Goal: Task Accomplishment & Management: Manage account settings

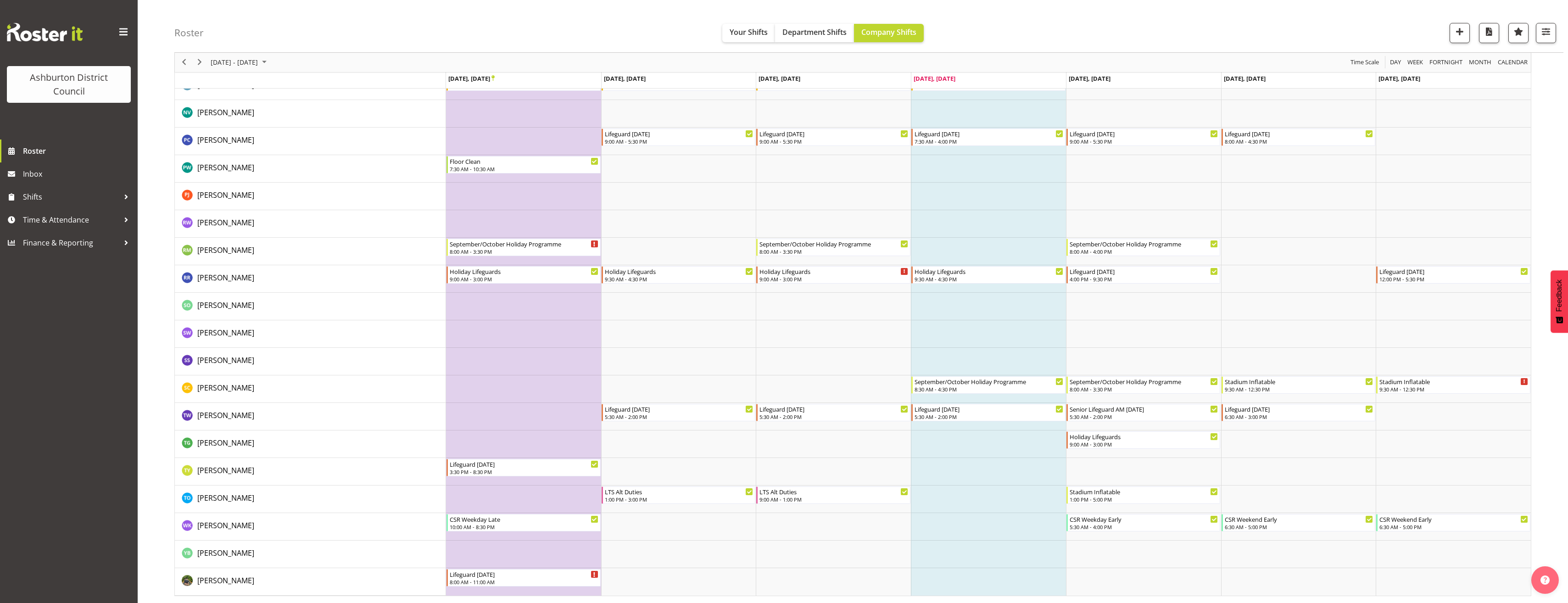
scroll to position [1798, 0]
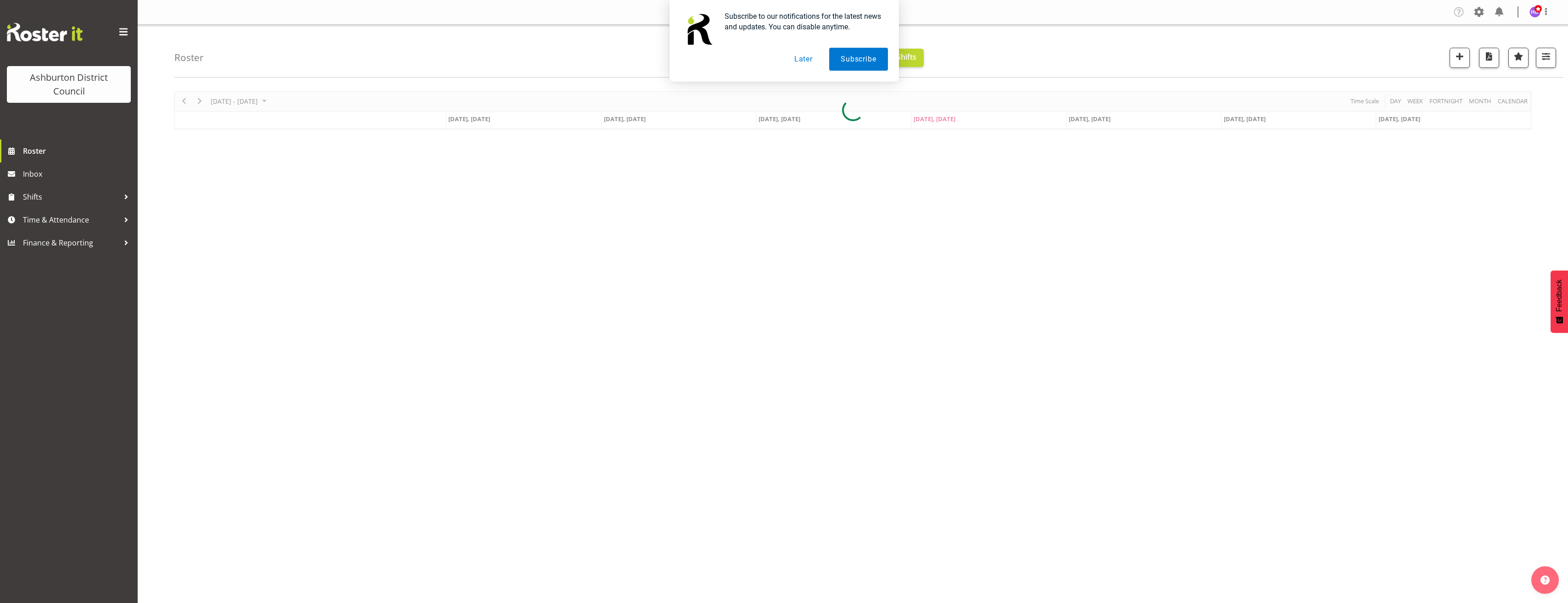
click at [803, 73] on div "Subscribe to our notifications for the latest news and updates. You can disable…" at bounding box center [784, 41] width 229 height 82
click at [803, 60] on button "Later" at bounding box center [803, 59] width 42 height 23
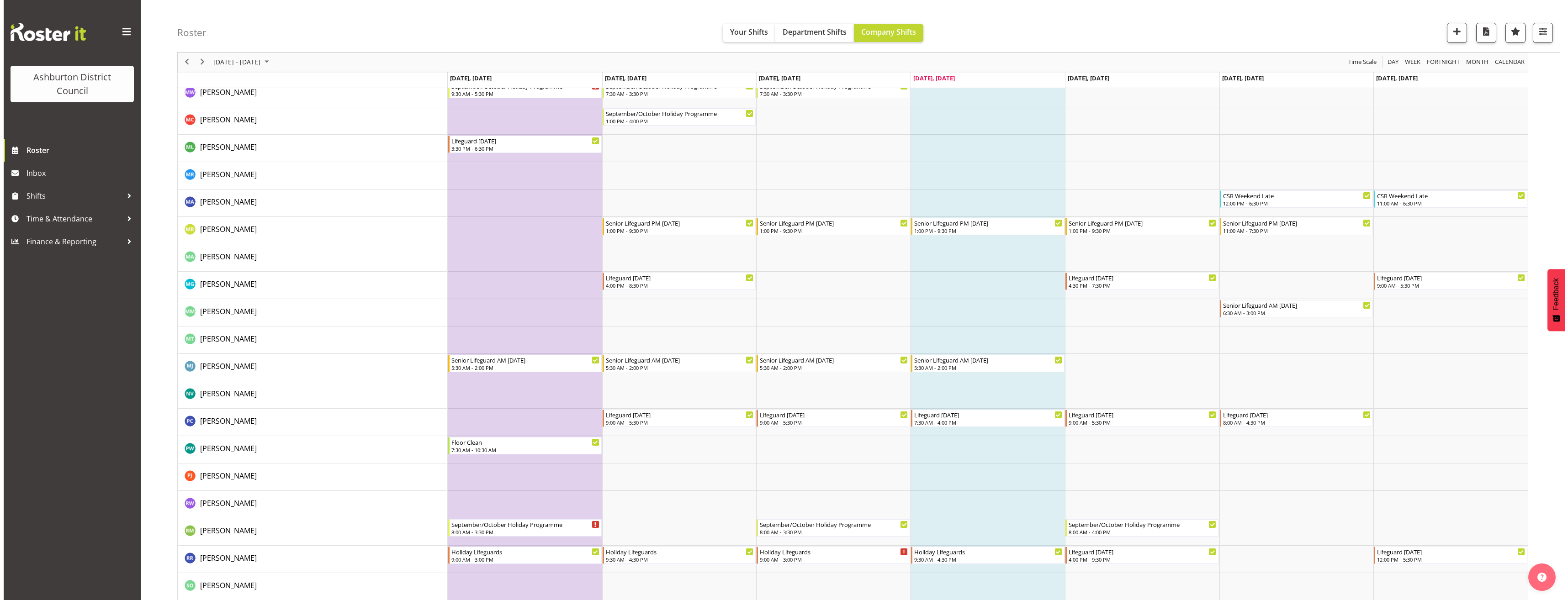
scroll to position [1789, 0]
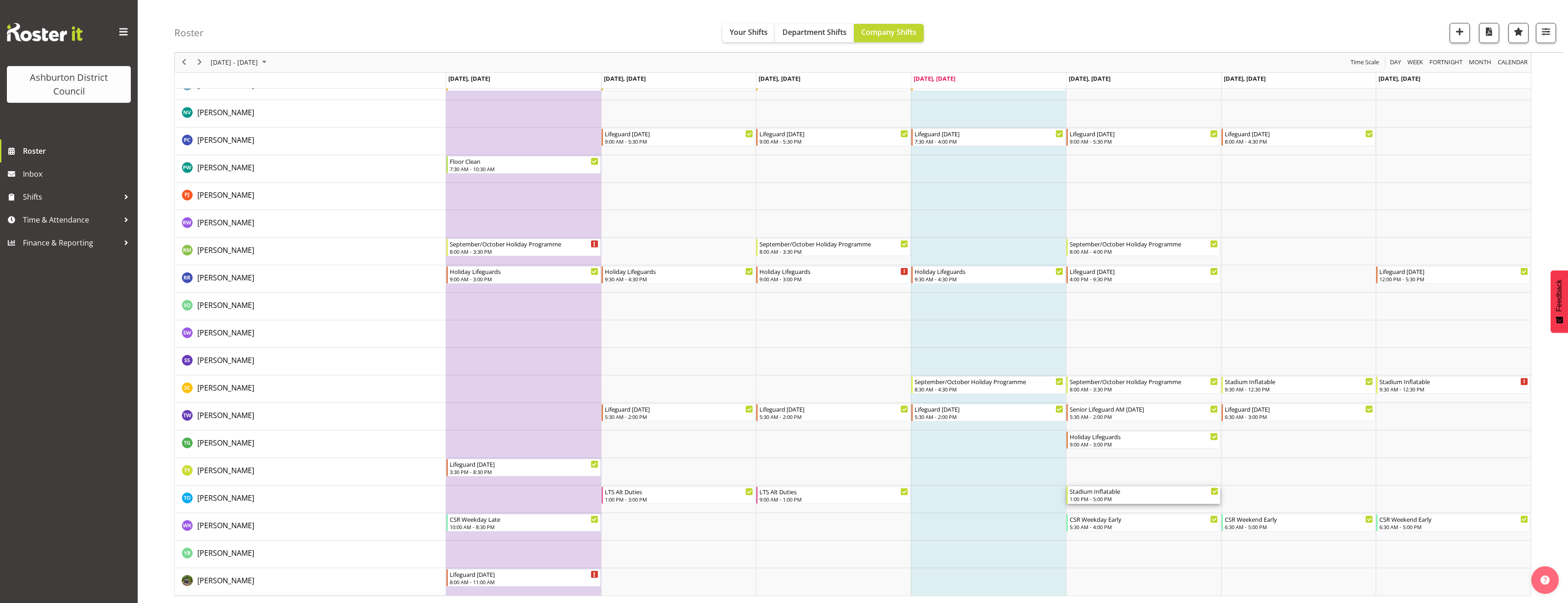
click at [1146, 490] on div "Stadium Inflatable" at bounding box center [1144, 491] width 149 height 9
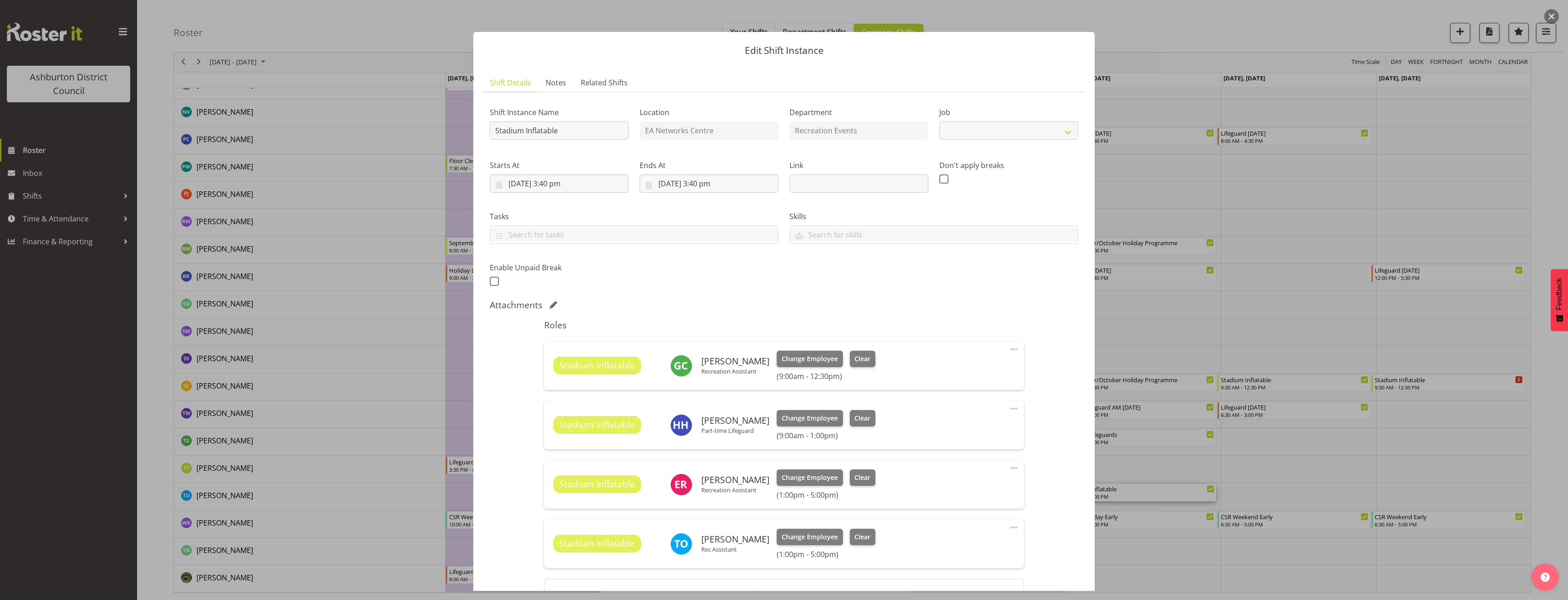
select select "4046"
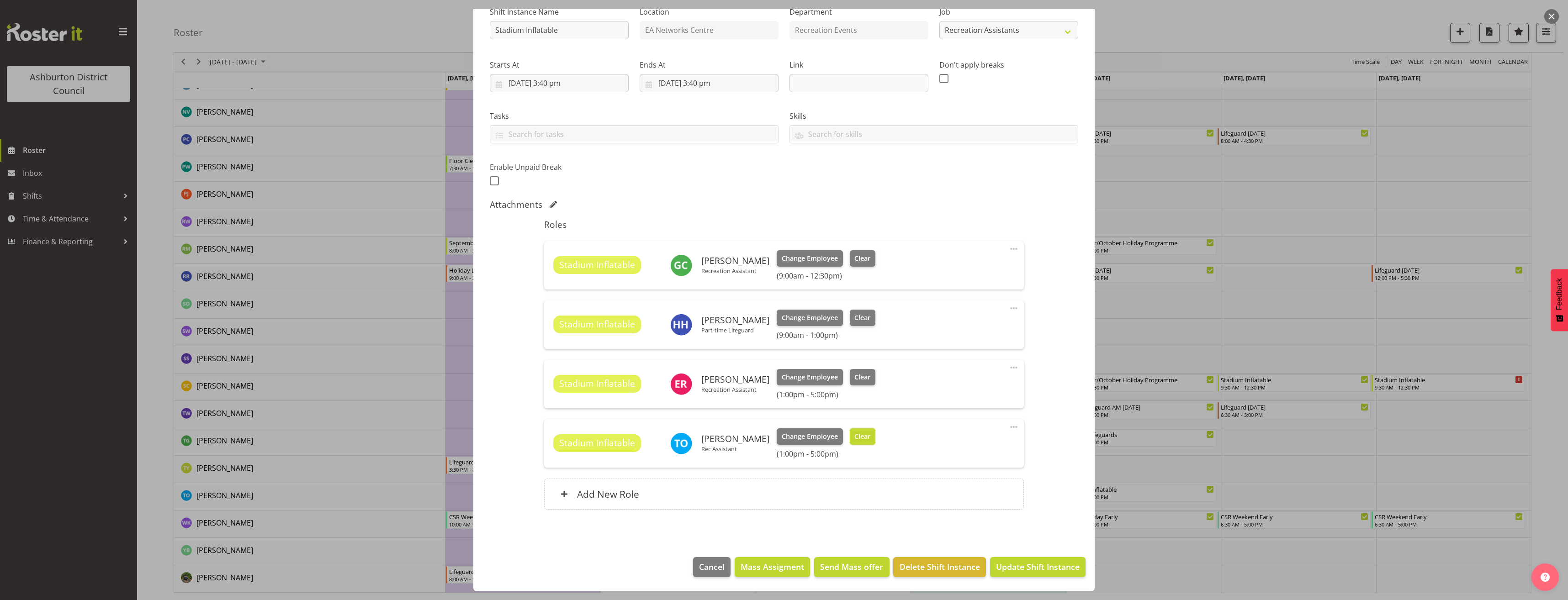
click at [861, 433] on span "Clear" at bounding box center [863, 436] width 16 height 10
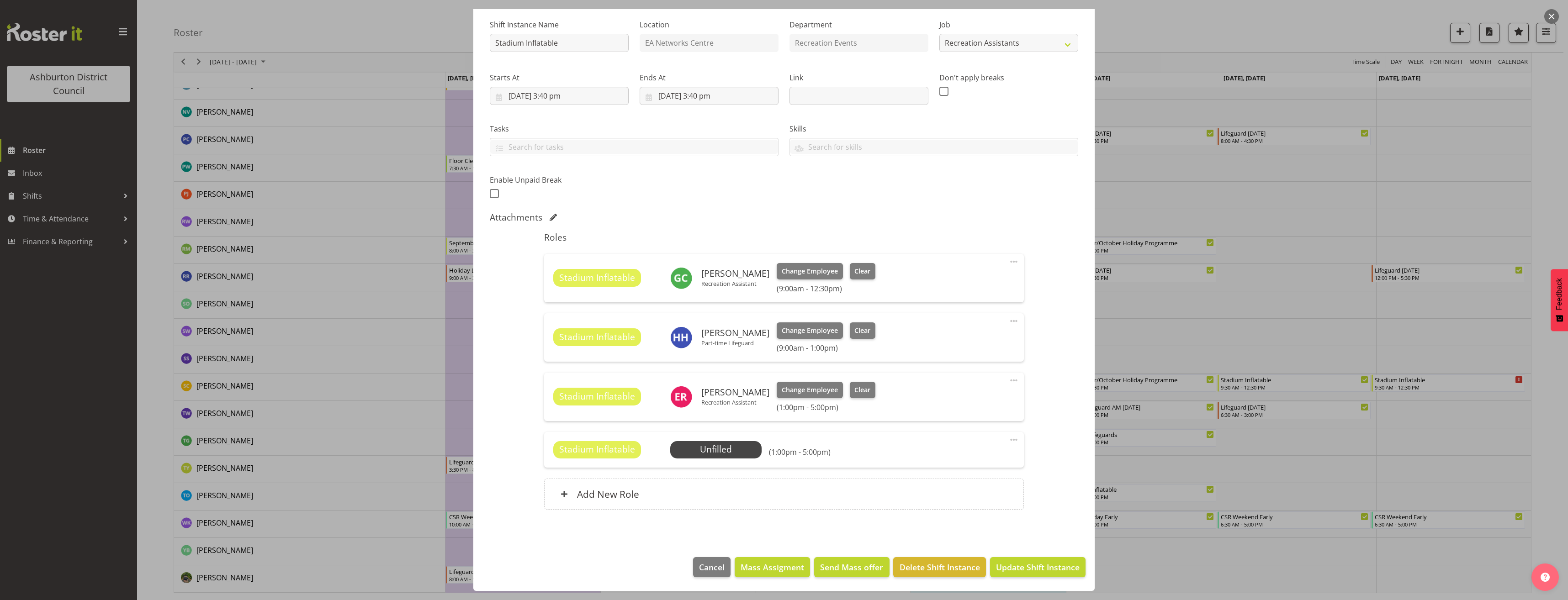
click at [1009, 440] on span at bounding box center [1014, 440] width 11 height 11
click at [970, 495] on link "Delete" at bounding box center [975, 492] width 88 height 16
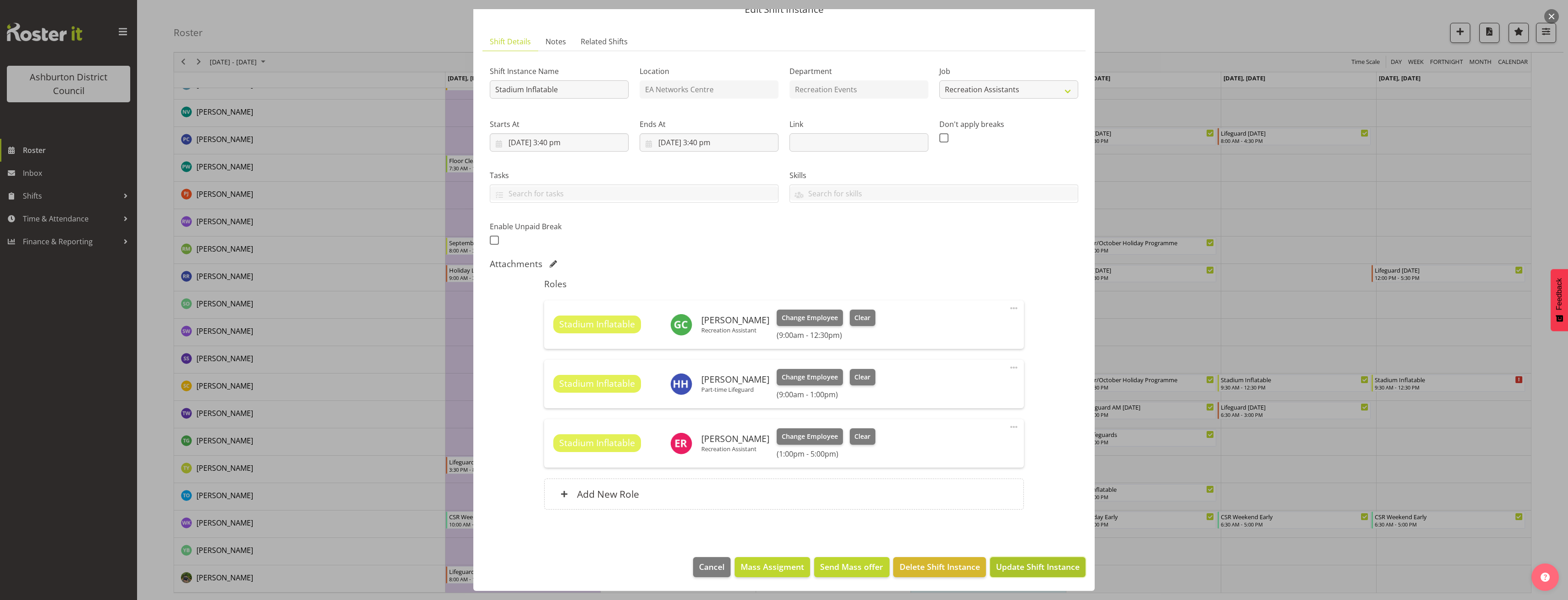
click at [1059, 568] on span "Update Shift Instance" at bounding box center [1037, 567] width 83 height 12
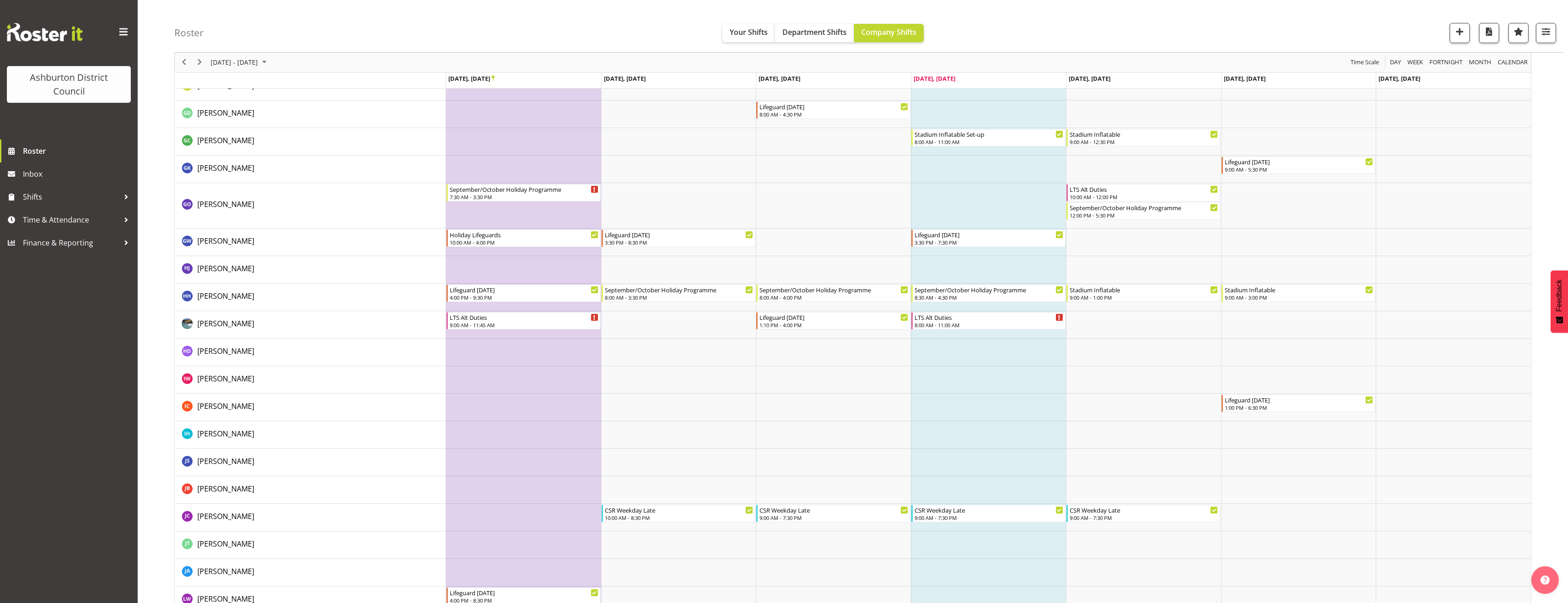
scroll to position [512, 0]
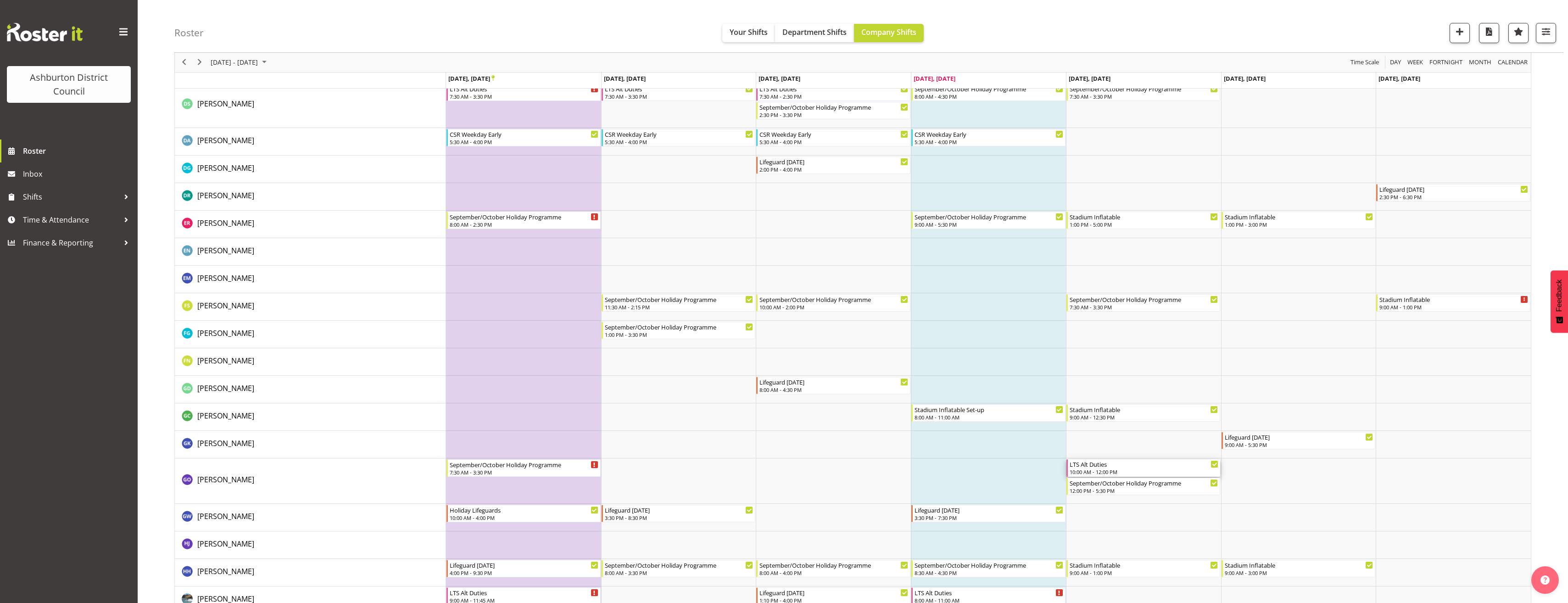
click at [1117, 469] on div "10:00 AM - 12:00 PM" at bounding box center [1144, 472] width 149 height 7
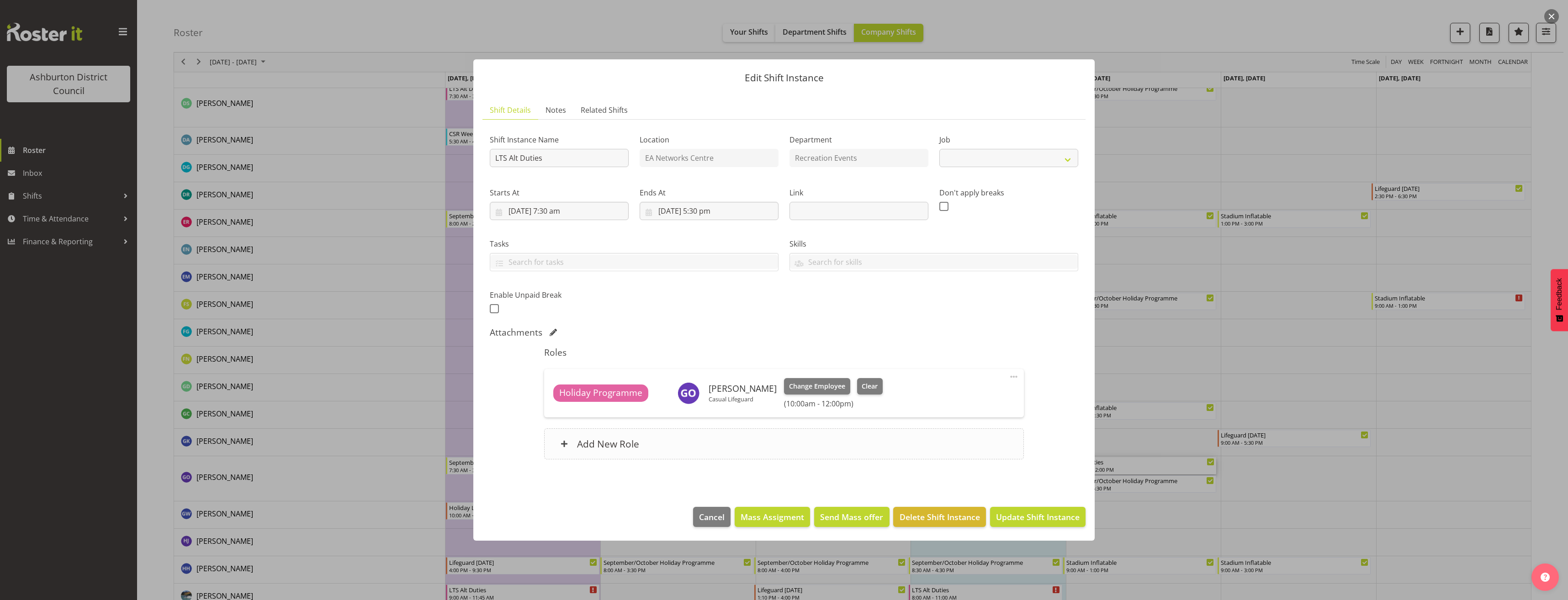
select select "10256"
click at [891, 441] on div "Add New Role" at bounding box center [783, 444] width 479 height 31
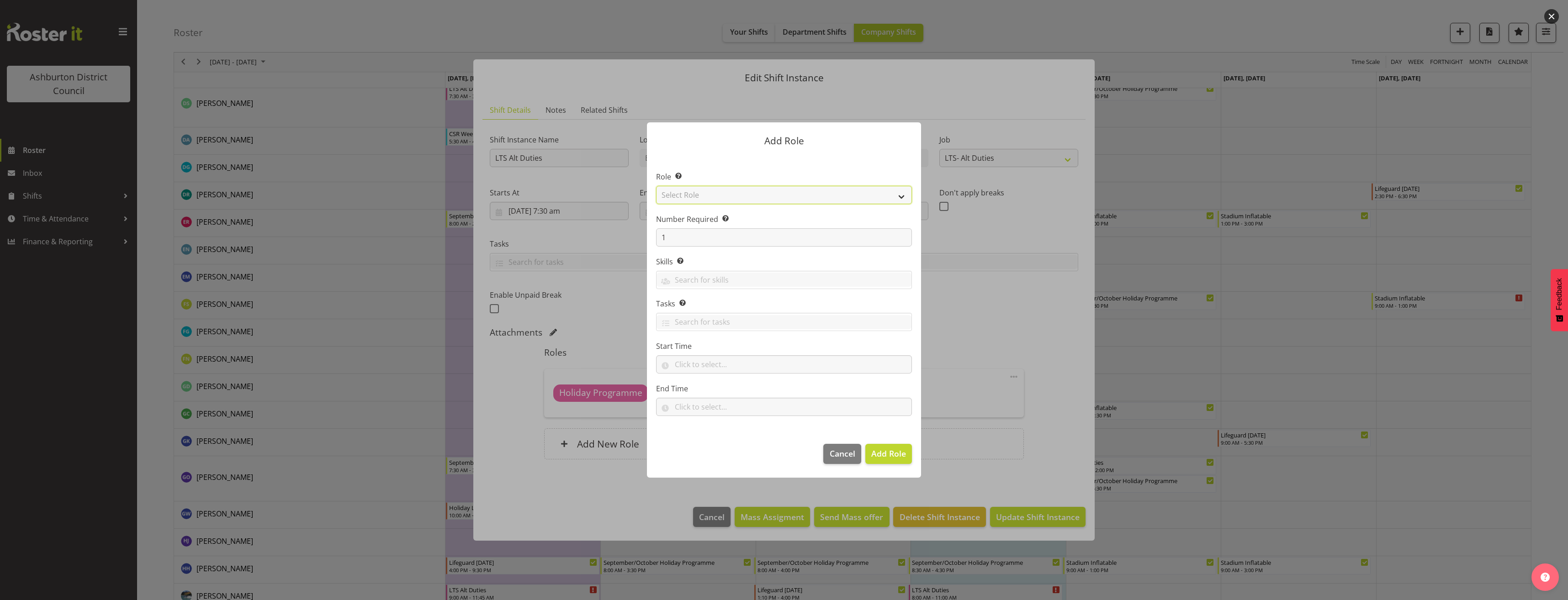
click at [710, 187] on select "Select Role AAGM Deputy Director AAGM Director Archivist Childrens Librarian Co…" at bounding box center [784, 195] width 256 height 18
select select "84"
click at [656, 186] on select "Select Role AAGM Deputy Director AAGM Director Archivist Childrens Librarian Co…" at bounding box center [784, 195] width 256 height 18
click at [695, 363] on input "text" at bounding box center [784, 365] width 256 height 18
click at [717, 386] on select "00 00 01 02 03 04 05 06 07 08 09 10 11 12 13 14 15 16 17 18 19 20 21 22 23" at bounding box center [718, 388] width 21 height 18
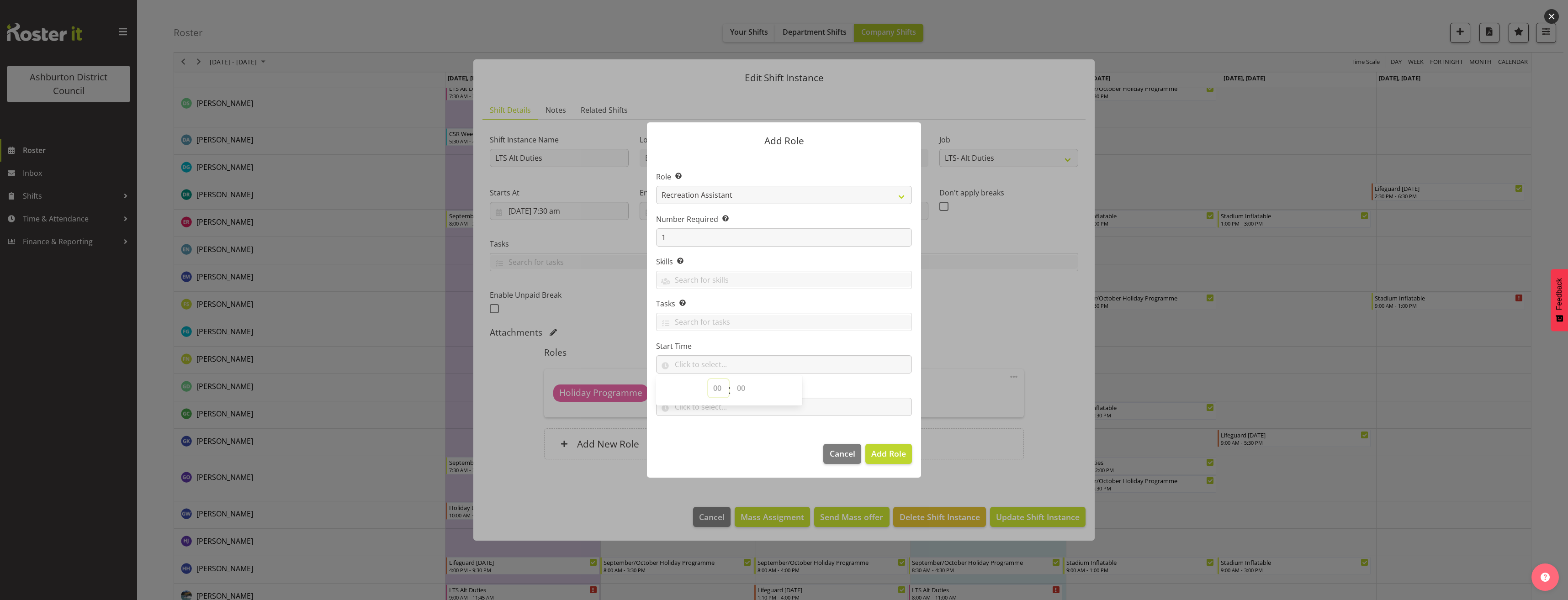
select select "13"
click at [735, 388] on select "00 00 01 02 03 04 05 06 07 08 09 10 11 12 13 14 15 16 17 18 19 20 21 22 23 24 2…" at bounding box center [742, 388] width 21 height 18
click at [732, 379] on select "00 00 01 02 03 04 05 06 07 08 09 10 11 12 13 14 15 16 17 18 19 20 21 22 23 24 2…" at bounding box center [742, 388] width 21 height 18
select select "0"
type input "13:00"
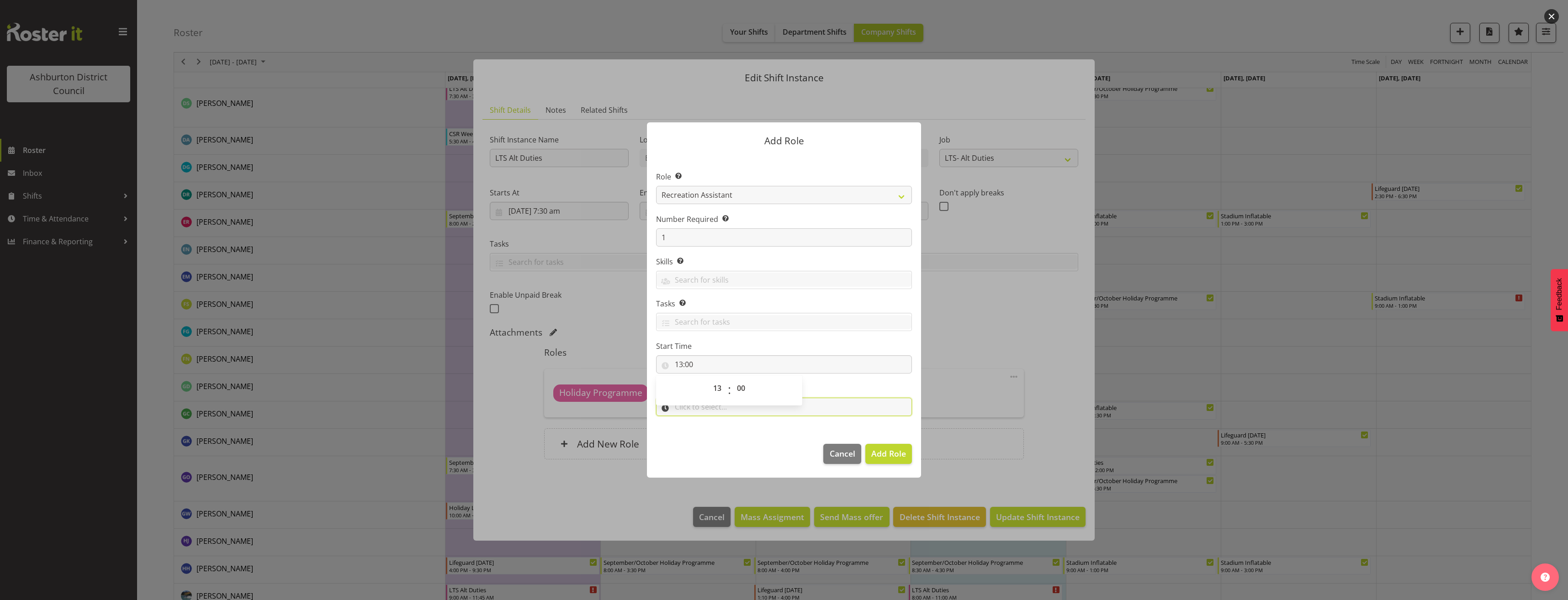
click at [721, 407] on input "text" at bounding box center [784, 407] width 256 height 18
click at [715, 427] on select "00 00 01 02 03 04 05 06 07 08 09 10 11 12 13 14 15 16 17 18 19 20 21 22 23" at bounding box center [718, 431] width 21 height 18
select select "17"
click at [748, 430] on select "00 00 01 02 03 04 05 06 07 08 09 10 11 12 13 14 15 16 17 18 19 20 21 22 23 24 2…" at bounding box center [742, 431] width 21 height 18
select select "0"
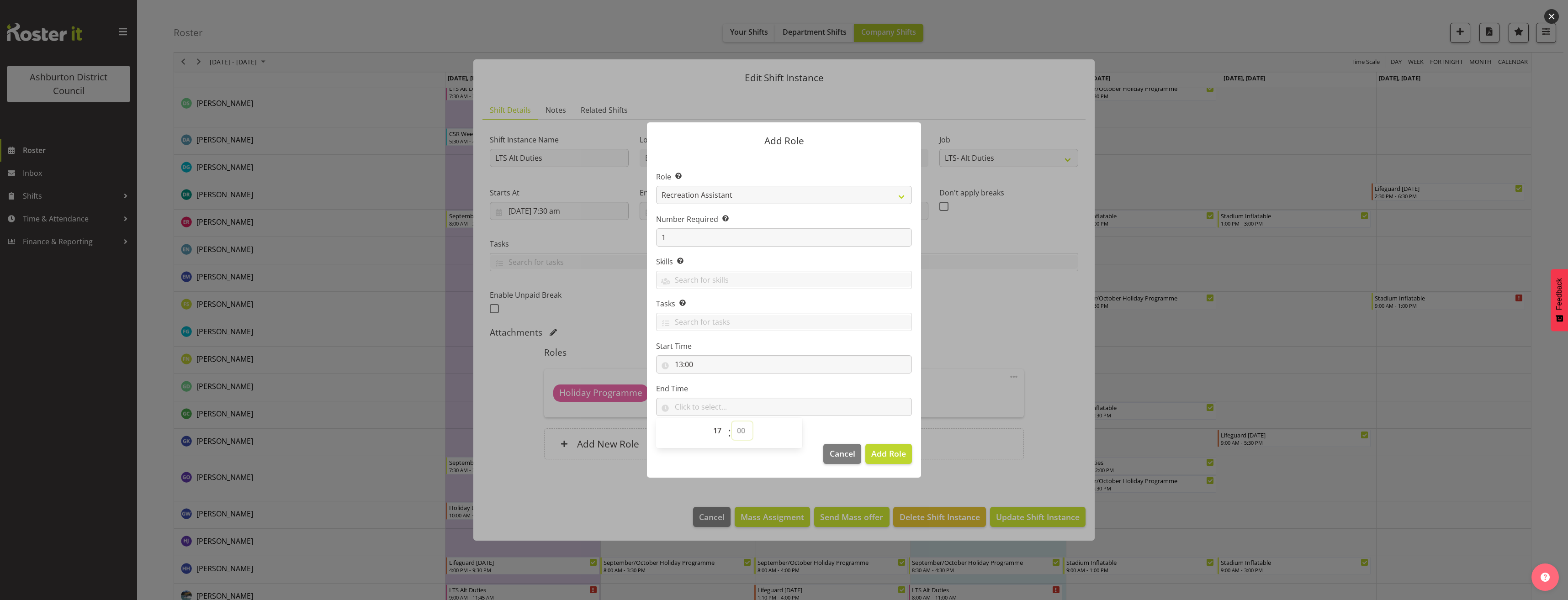
click at [732, 422] on select "00 00 01 02 03 04 05 06 07 08 09 10 11 12 13 14 15 16 17 18 19 20 21 22 23 24 2…" at bounding box center [742, 431] width 21 height 18
type input "17:00"
click at [887, 453] on span "Add Role" at bounding box center [888, 453] width 35 height 11
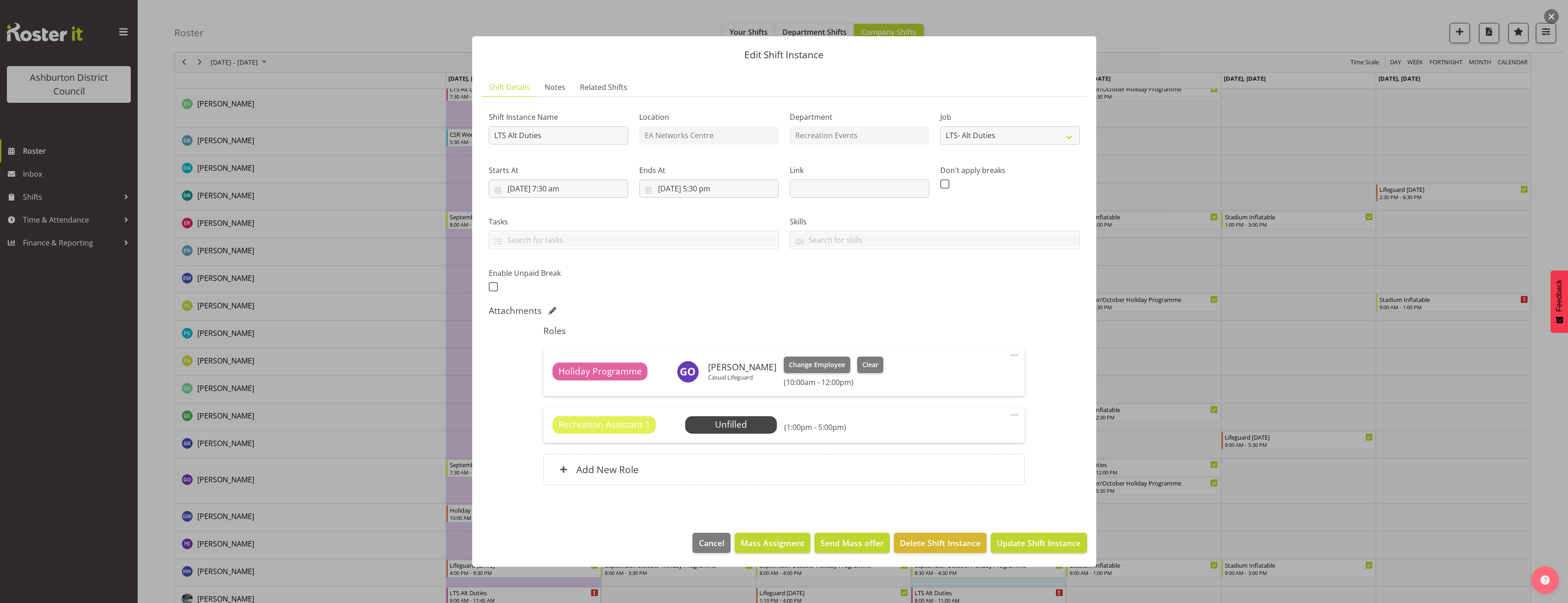
click at [1013, 412] on span at bounding box center [1015, 415] width 11 height 11
click at [987, 433] on link "Edit" at bounding box center [976, 435] width 88 height 17
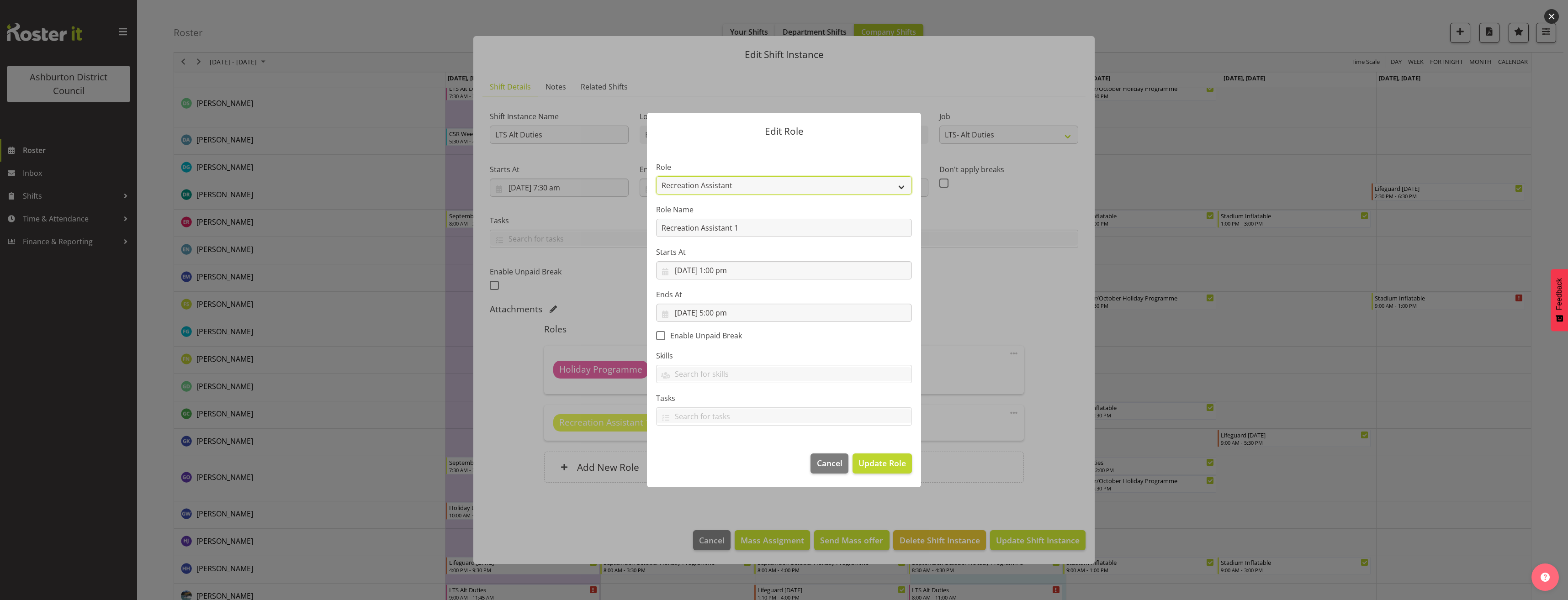
click at [816, 190] on select "AAGM Deputy Director AAGM Director Archivist Childrens Librarian Collections & …" at bounding box center [784, 186] width 256 height 18
select select "1496"
click at [656, 176] on select "AAGM Deputy Director AAGM Director Archivist Childrens Librarian Collections & …" at bounding box center [784, 186] width 256 height 18
click at [881, 462] on span "Update Role" at bounding box center [882, 463] width 47 height 12
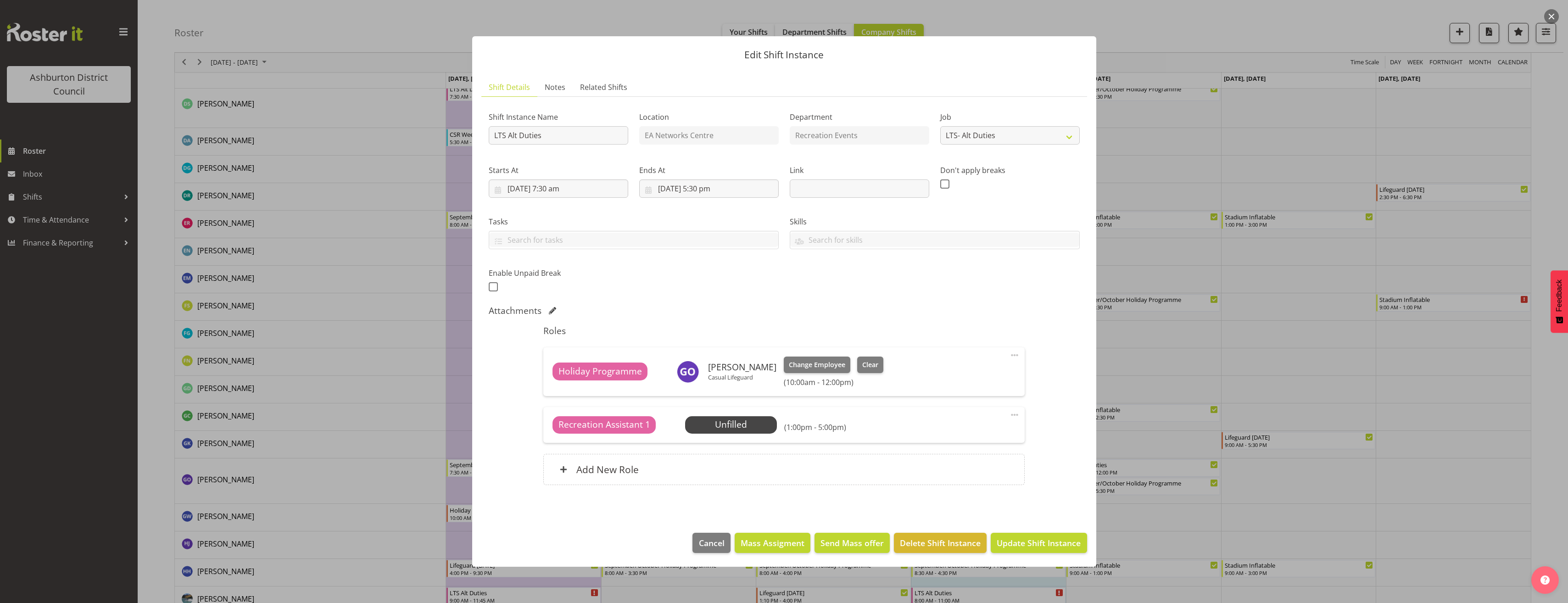
click at [1014, 415] on span at bounding box center [1015, 415] width 11 height 11
click at [999, 434] on link "Edit" at bounding box center [976, 435] width 88 height 17
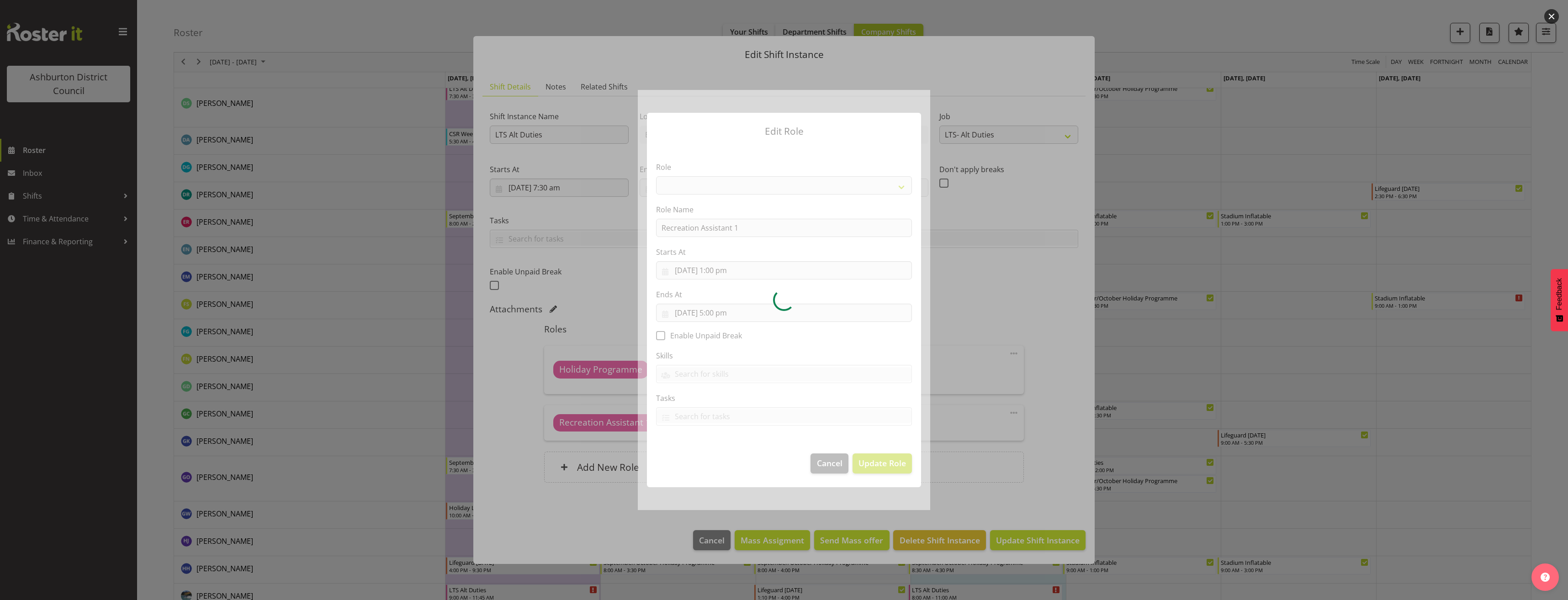
select select "1496"
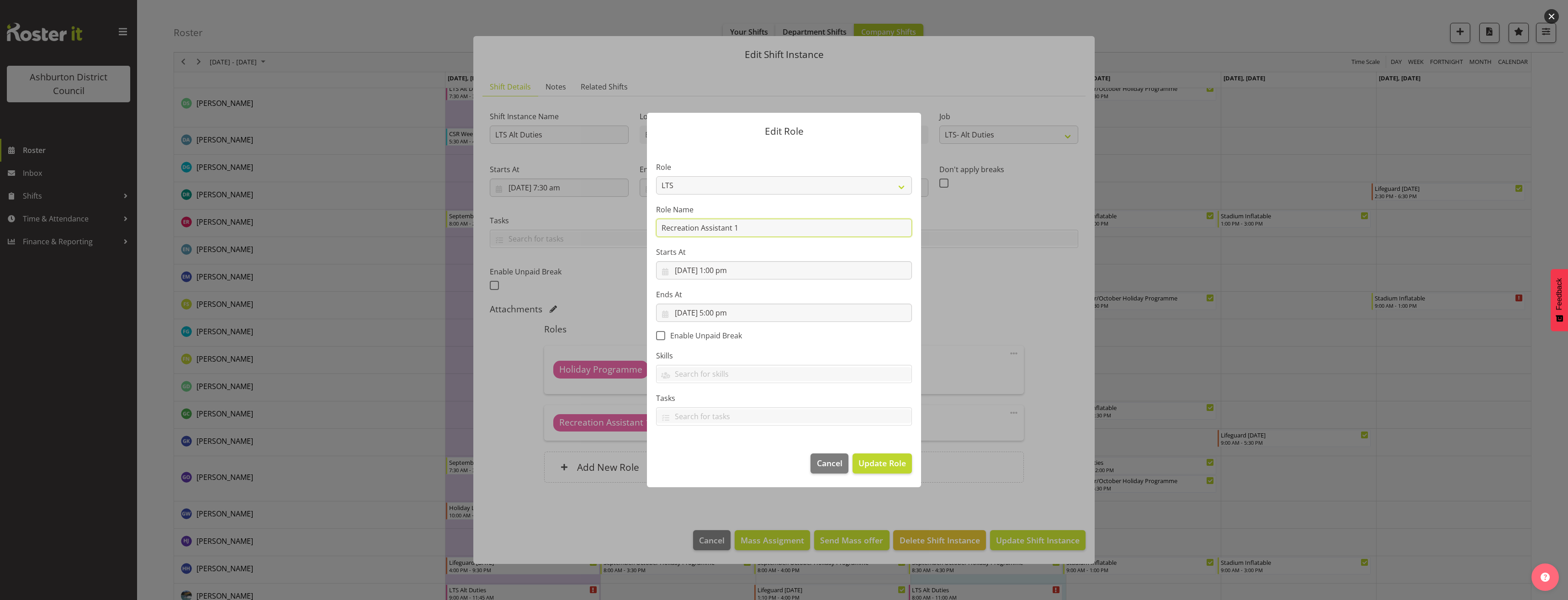
drag, startPoint x: 749, startPoint y: 226, endPoint x: 586, endPoint y: 229, distance: 163.0
click at [586, 229] on form "Edit Role Role AAGM Deputy Director AAGM Director Archivist Childrens Librarian…" at bounding box center [784, 300] width 439 height 420
type input "Stadium Inflatable"
click at [888, 459] on span "Update Role" at bounding box center [882, 463] width 47 height 12
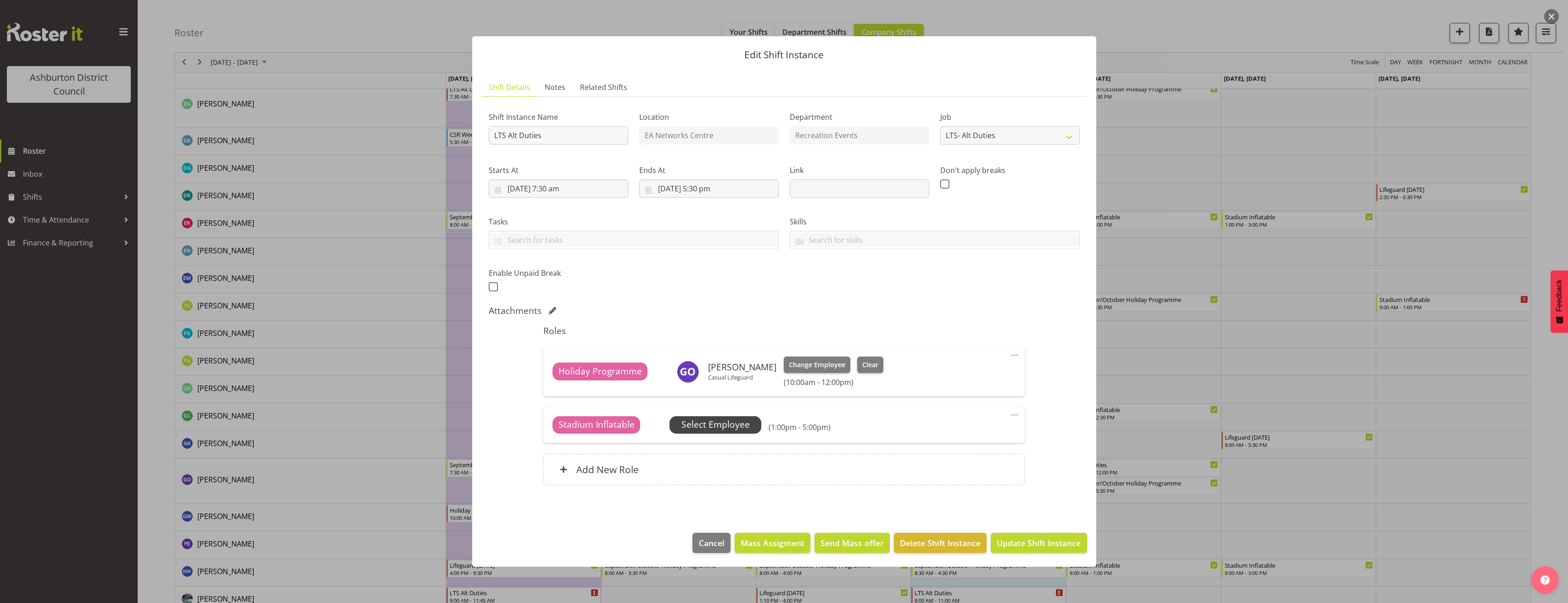
click at [728, 426] on span "Select Employee" at bounding box center [716, 425] width 68 height 13
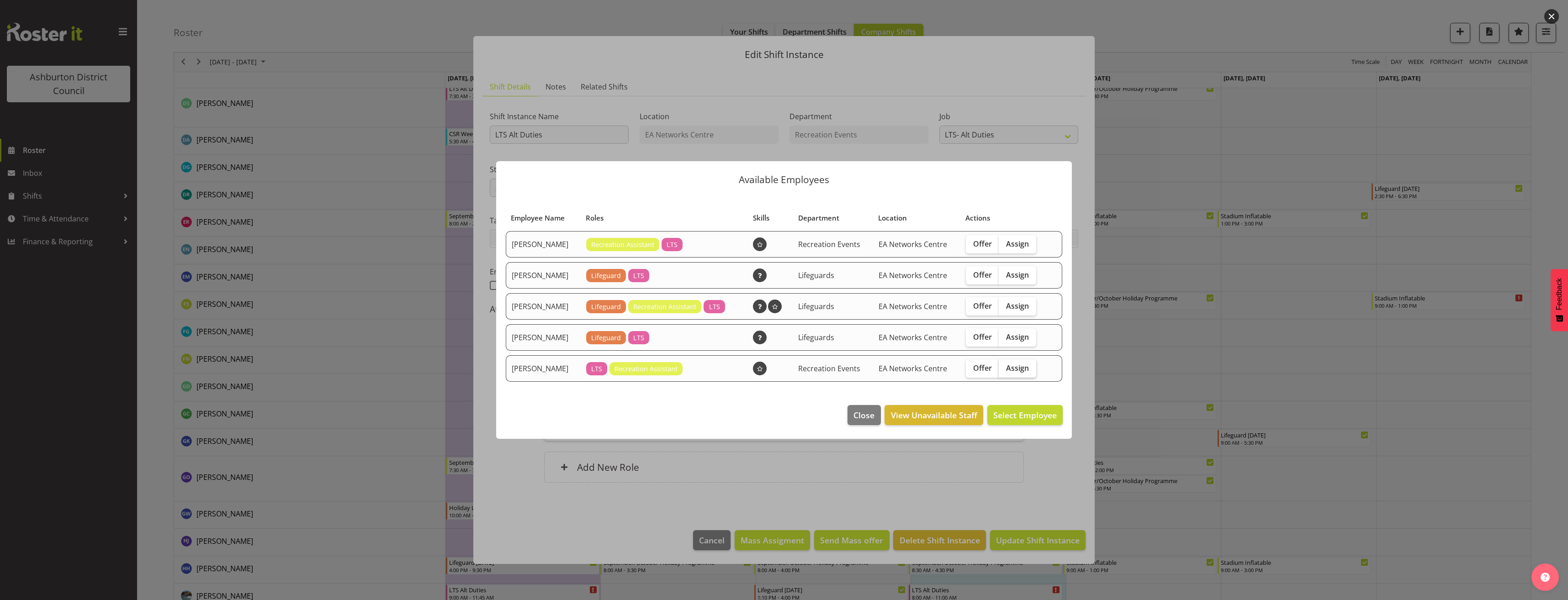
click at [1009, 369] on span "Assign" at bounding box center [1018, 368] width 23 height 9
click at [1005, 369] on input "Assign" at bounding box center [1002, 368] width 6 height 6
checkbox input "true"
click at [1015, 413] on span "Assign [PERSON_NAME]" at bounding box center [1010, 415] width 93 height 11
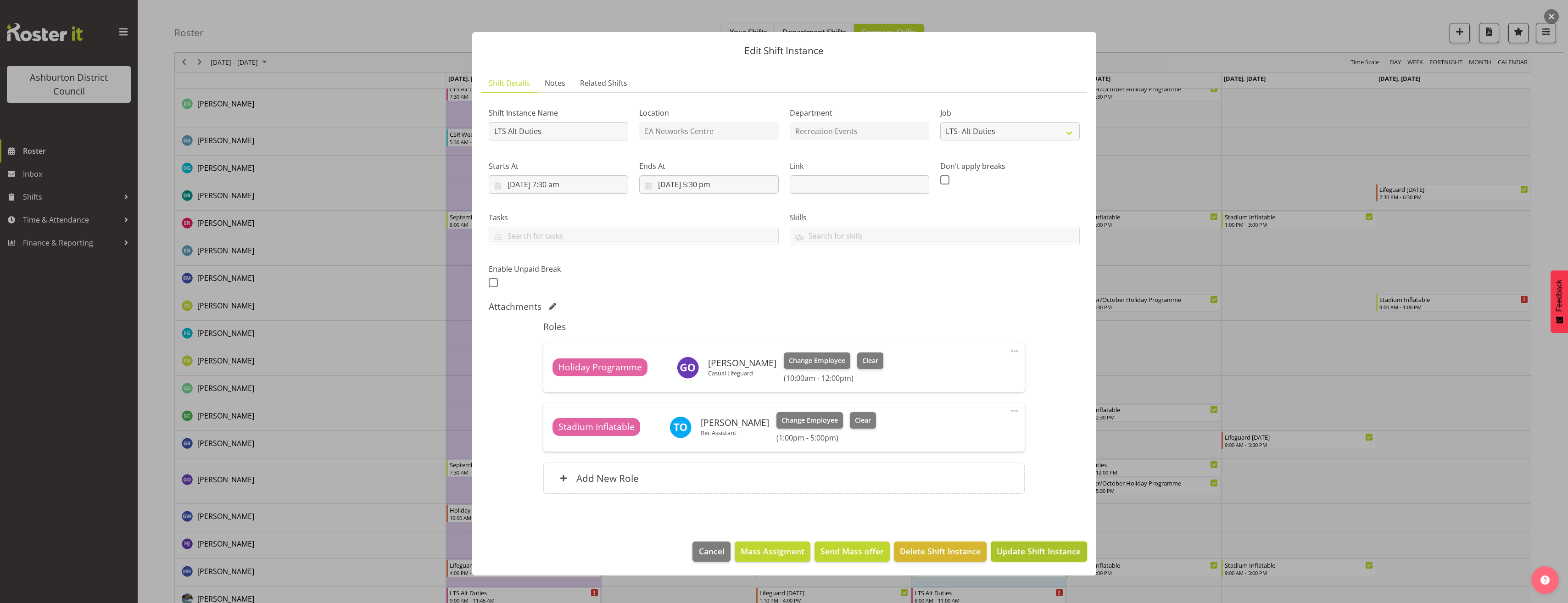
click at [1044, 548] on span "Update Shift Instance" at bounding box center [1038, 552] width 84 height 12
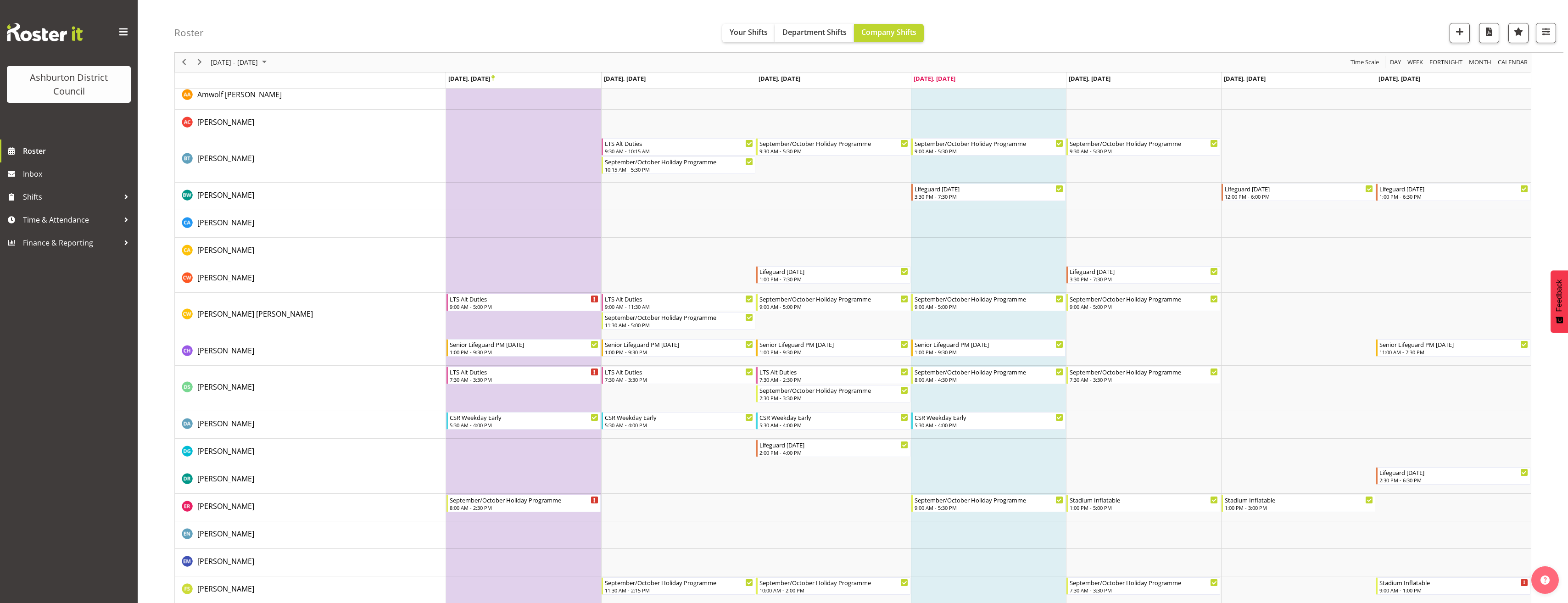
scroll to position [367, 0]
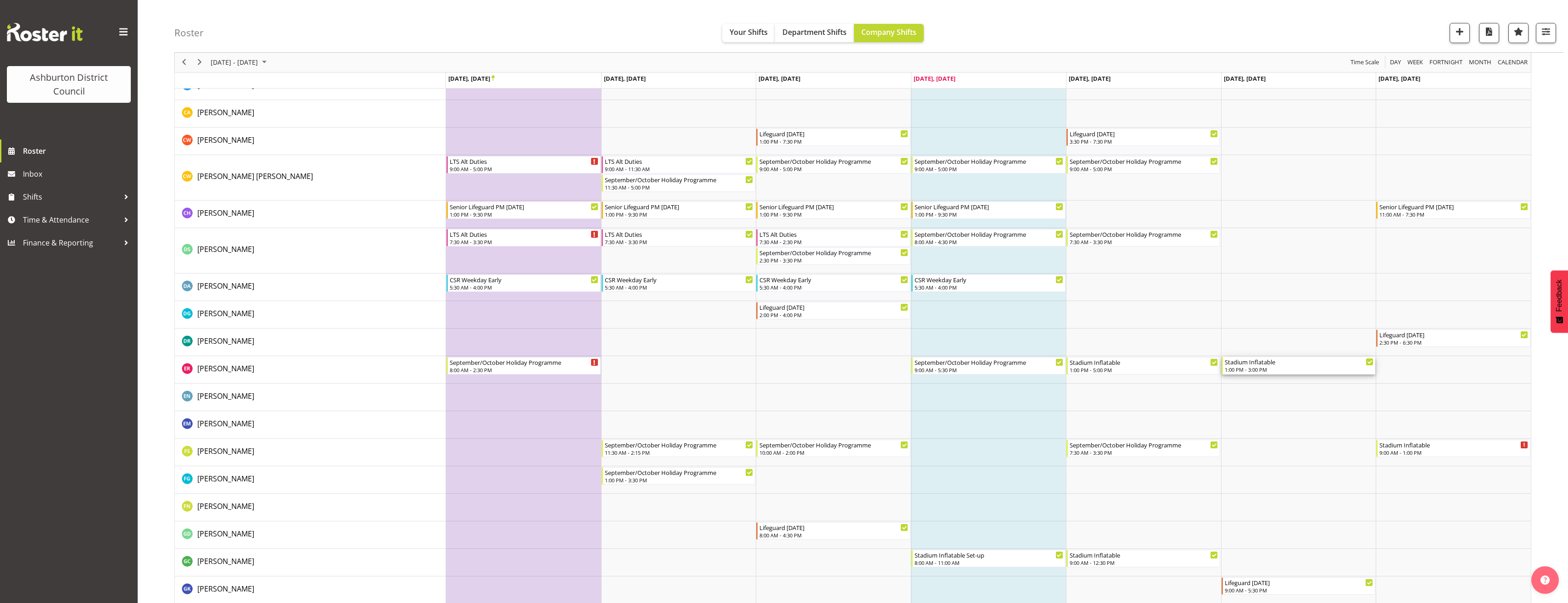
click at [1301, 364] on div "Stadium Inflatable" at bounding box center [1299, 361] width 149 height 9
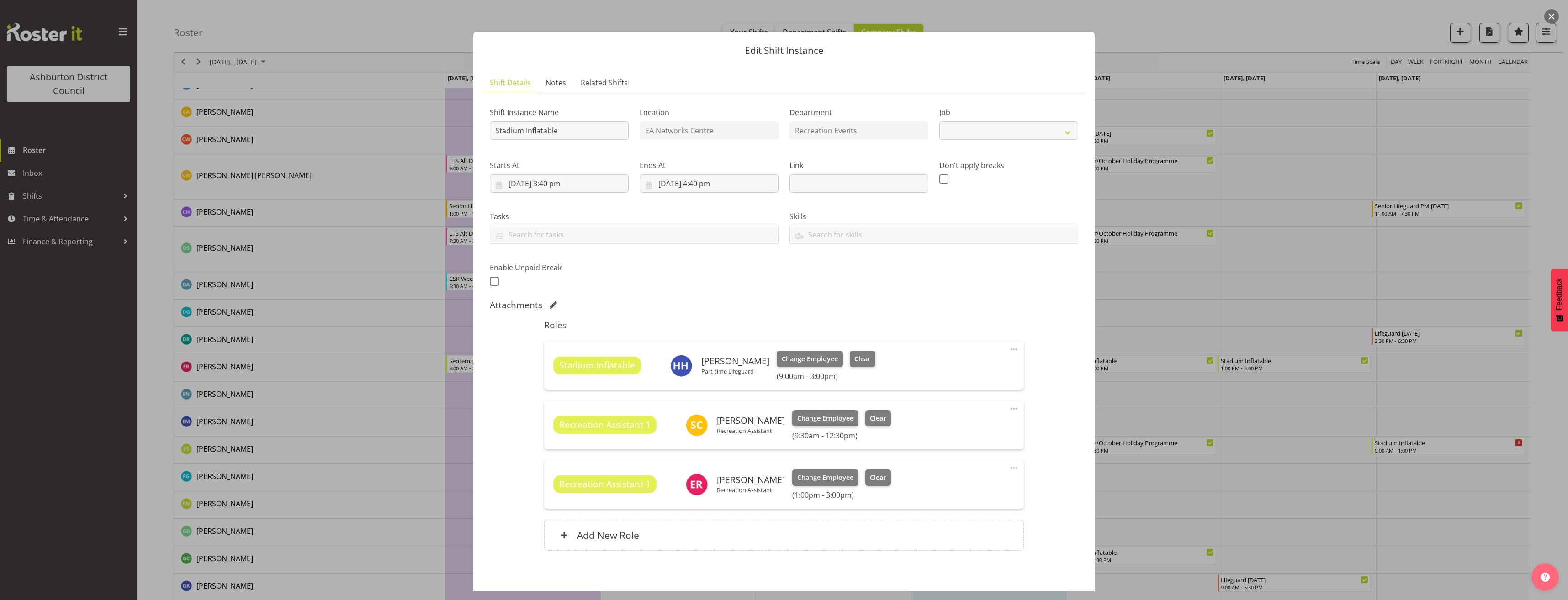
click at [1444, 239] on div at bounding box center [784, 300] width 1568 height 600
select select
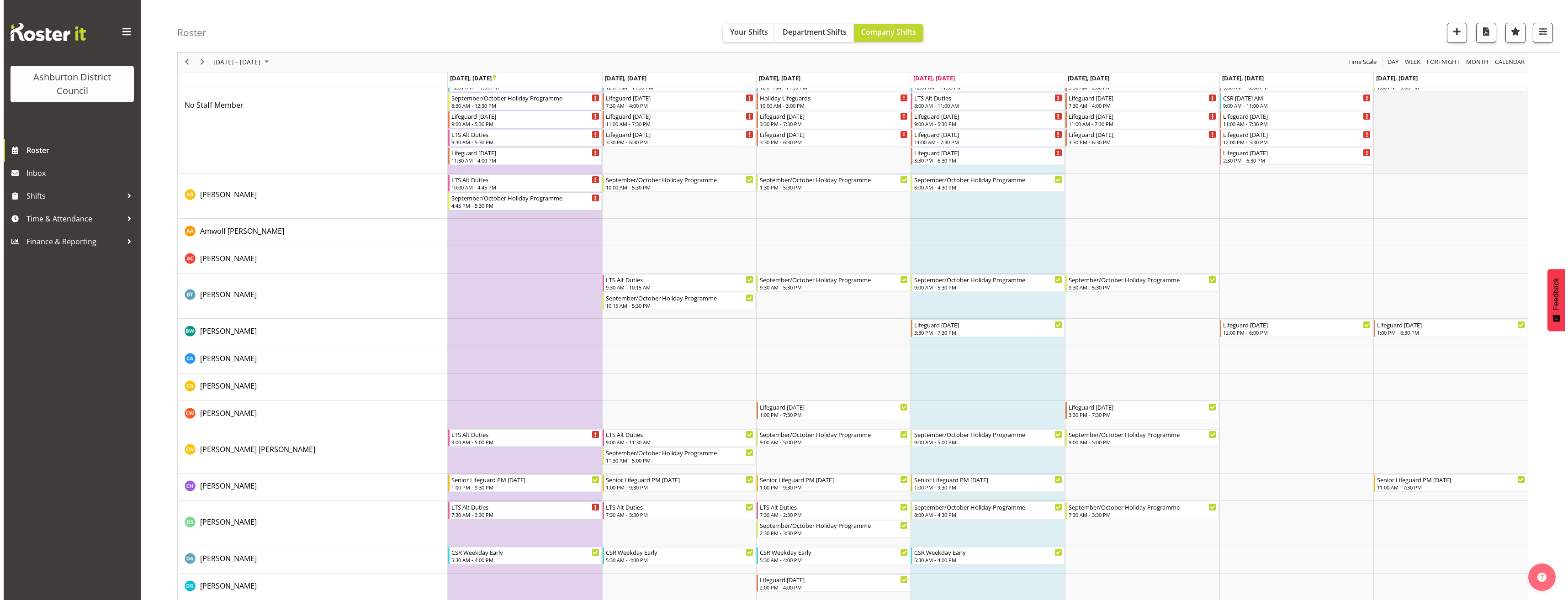
scroll to position [0, 0]
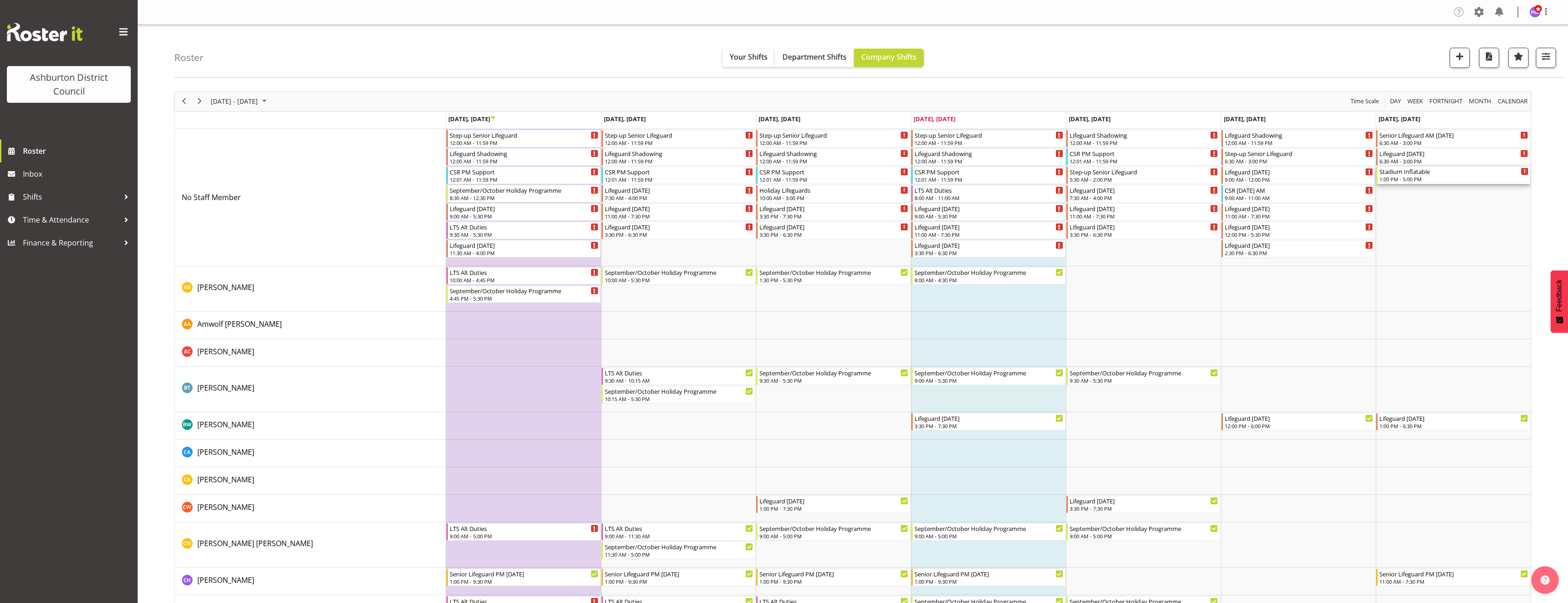
click at [1456, 171] on div "Stadium Inflatable" at bounding box center [1454, 171] width 149 height 9
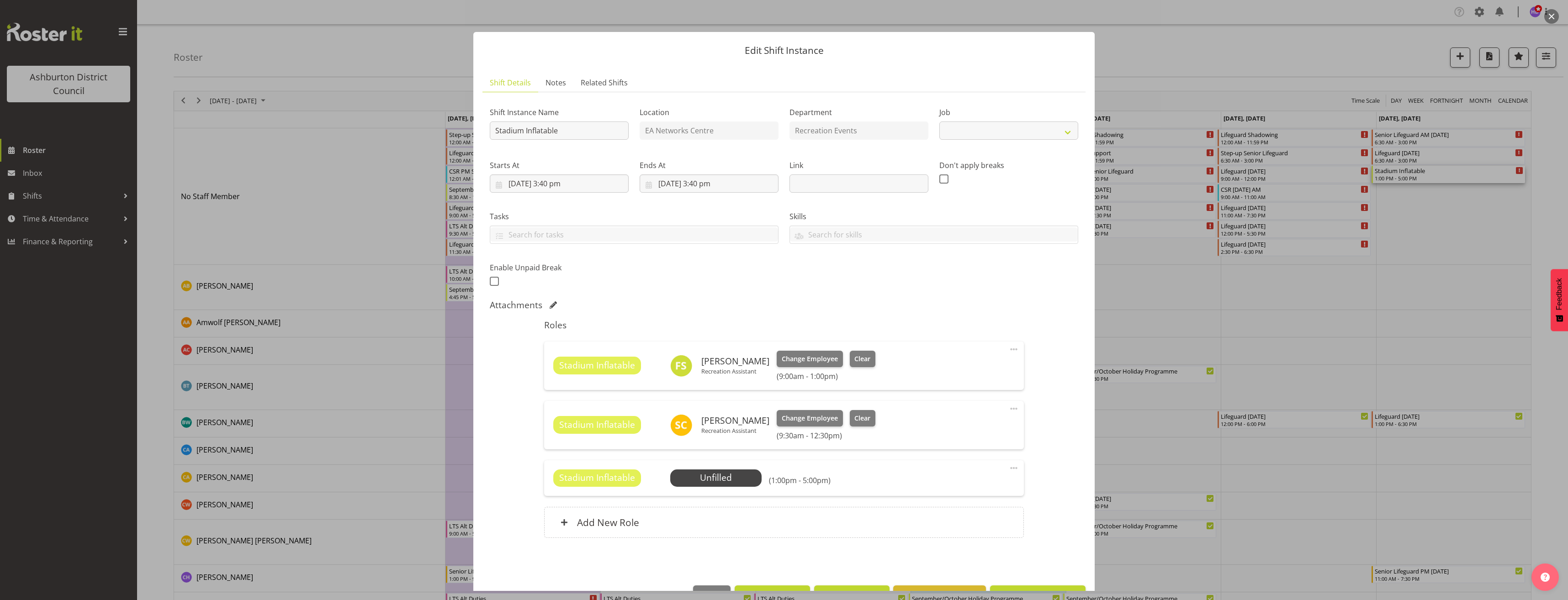
scroll to position [29, 0]
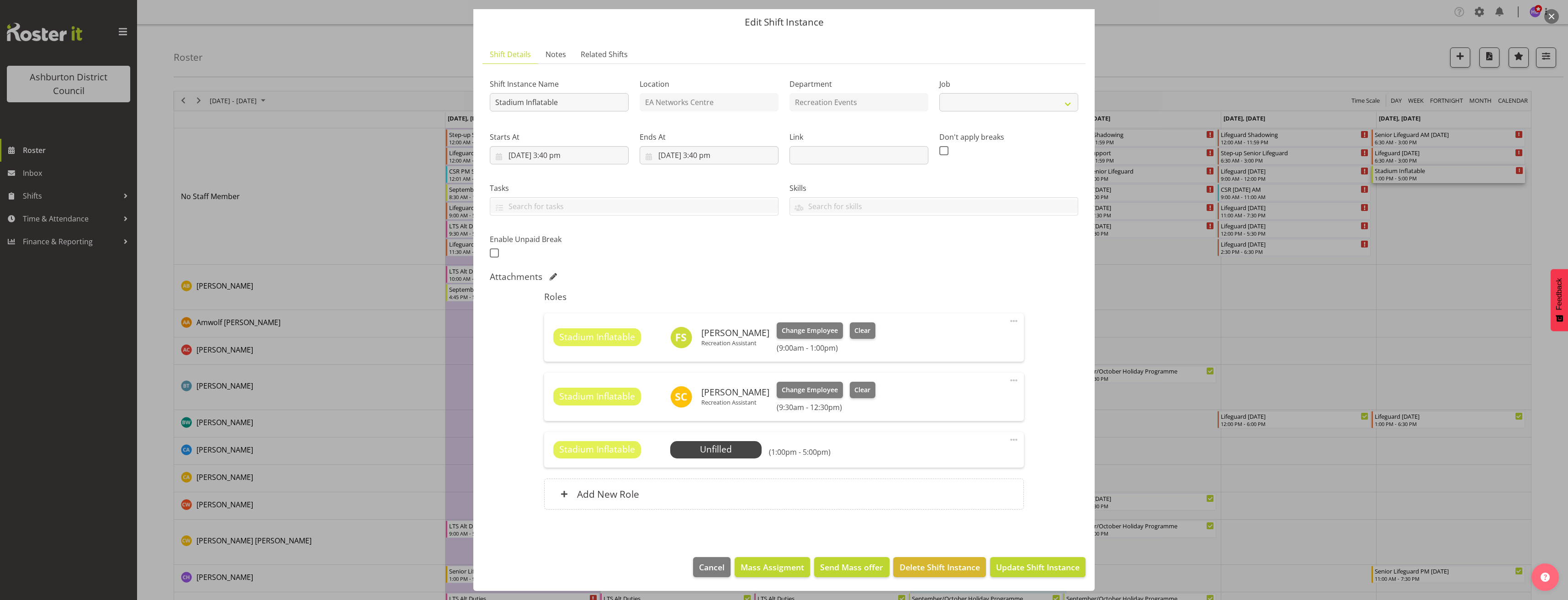
select select "4046"
click at [1009, 441] on span at bounding box center [1014, 440] width 11 height 11
click at [975, 492] on link "Delete" at bounding box center [975, 492] width 88 height 16
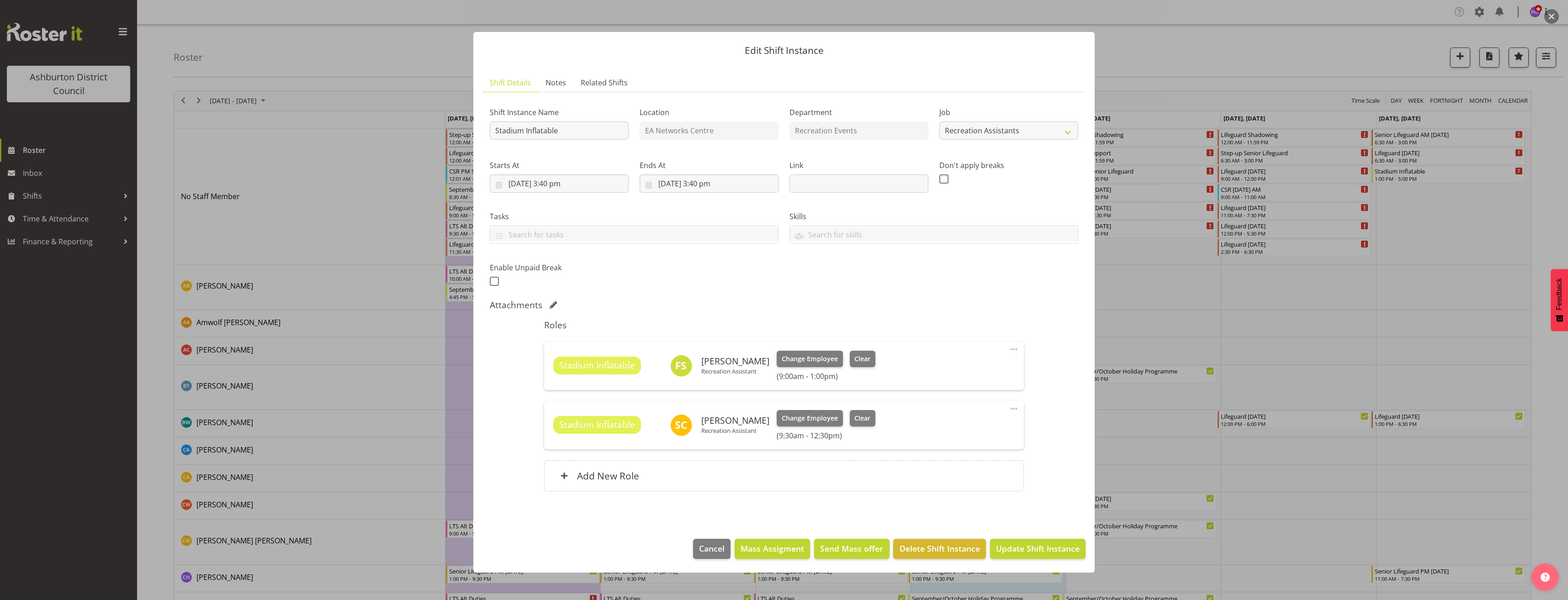
scroll to position [0, 0]
click at [1015, 349] on span at bounding box center [1014, 349] width 11 height 11
click at [987, 372] on link "Edit" at bounding box center [975, 369] width 88 height 16
select select "8"
select select "2025"
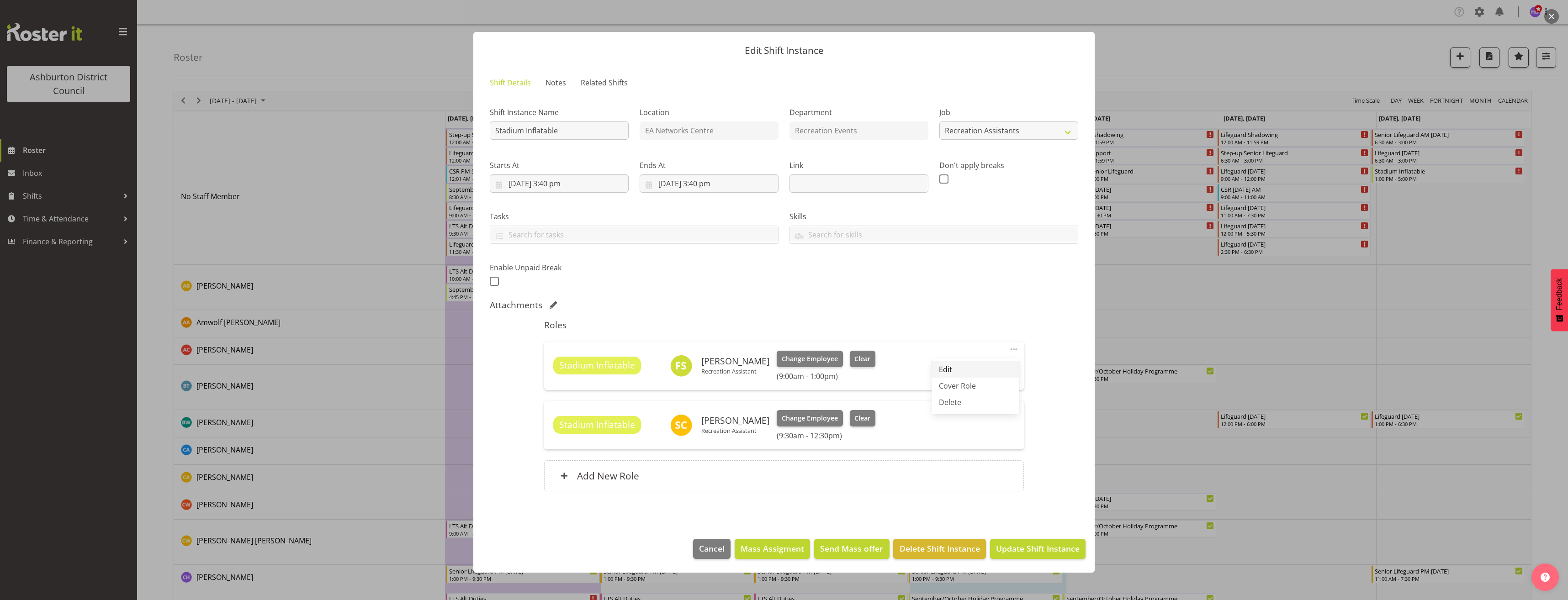
select select "13"
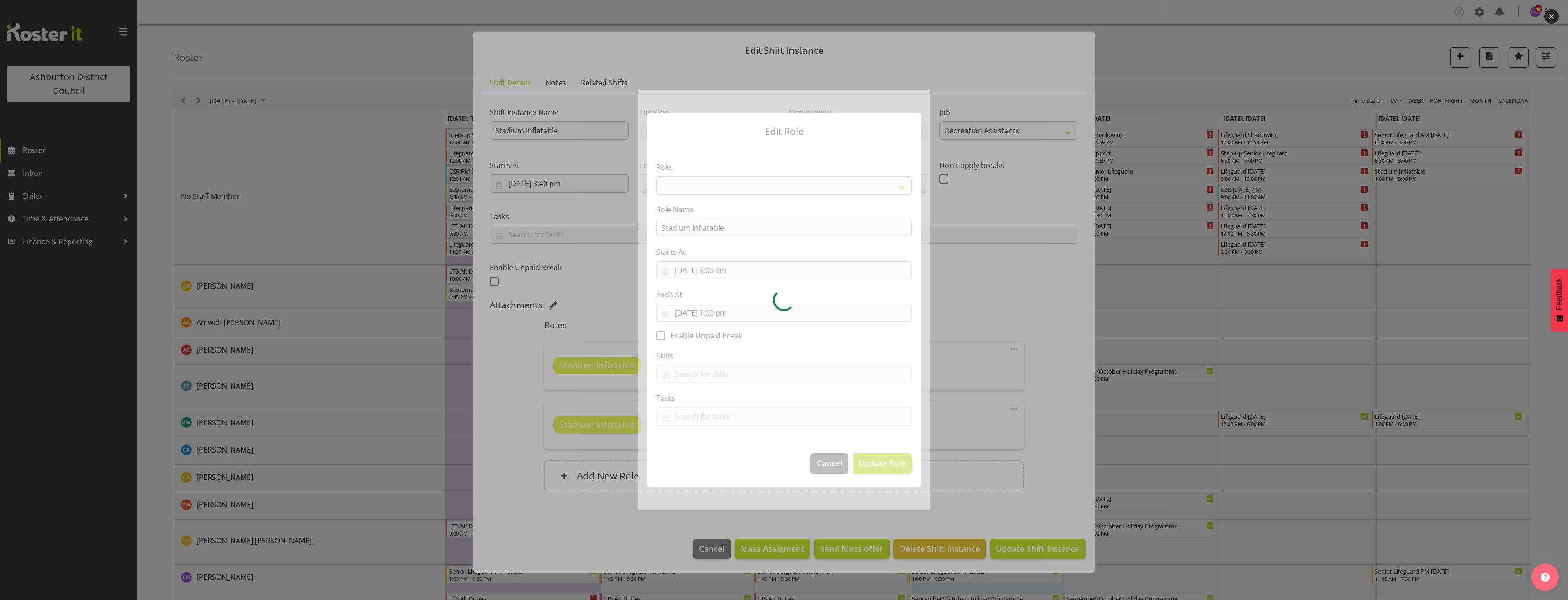
select select "84"
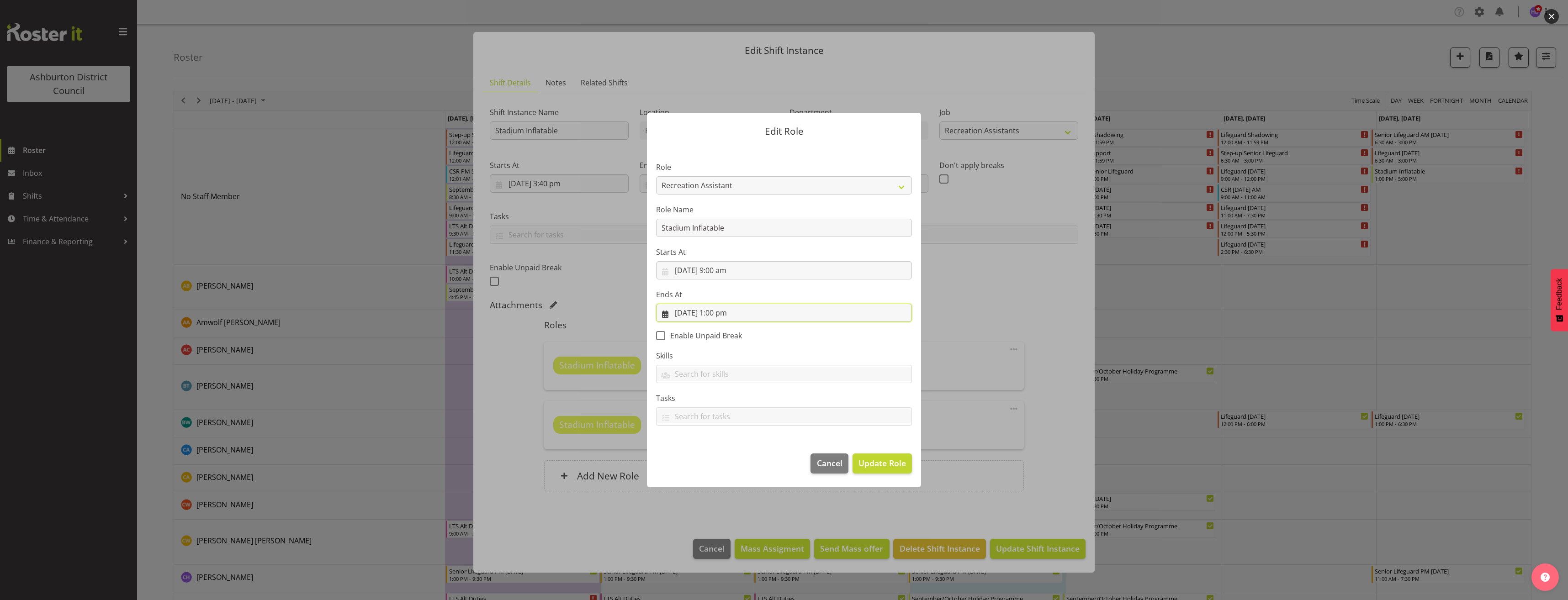
click at [721, 310] on input "[DATE] 1:00 pm" at bounding box center [784, 313] width 256 height 18
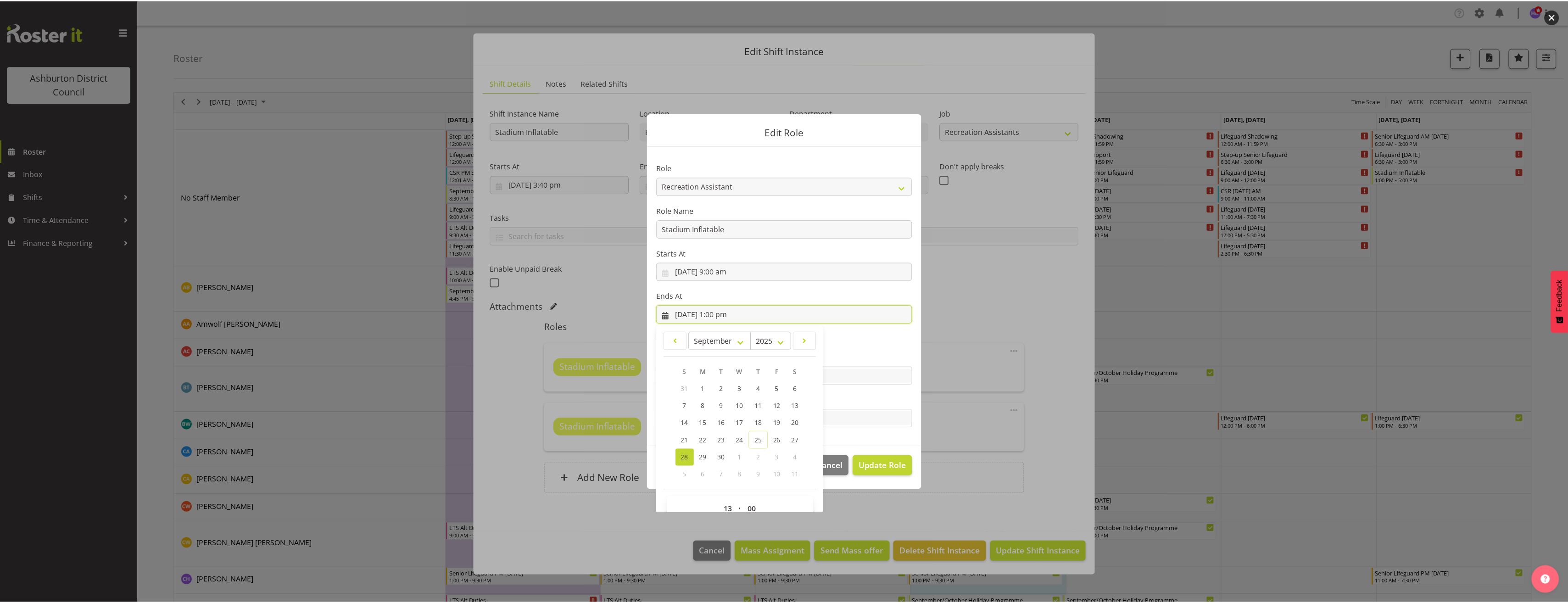
scroll to position [21, 0]
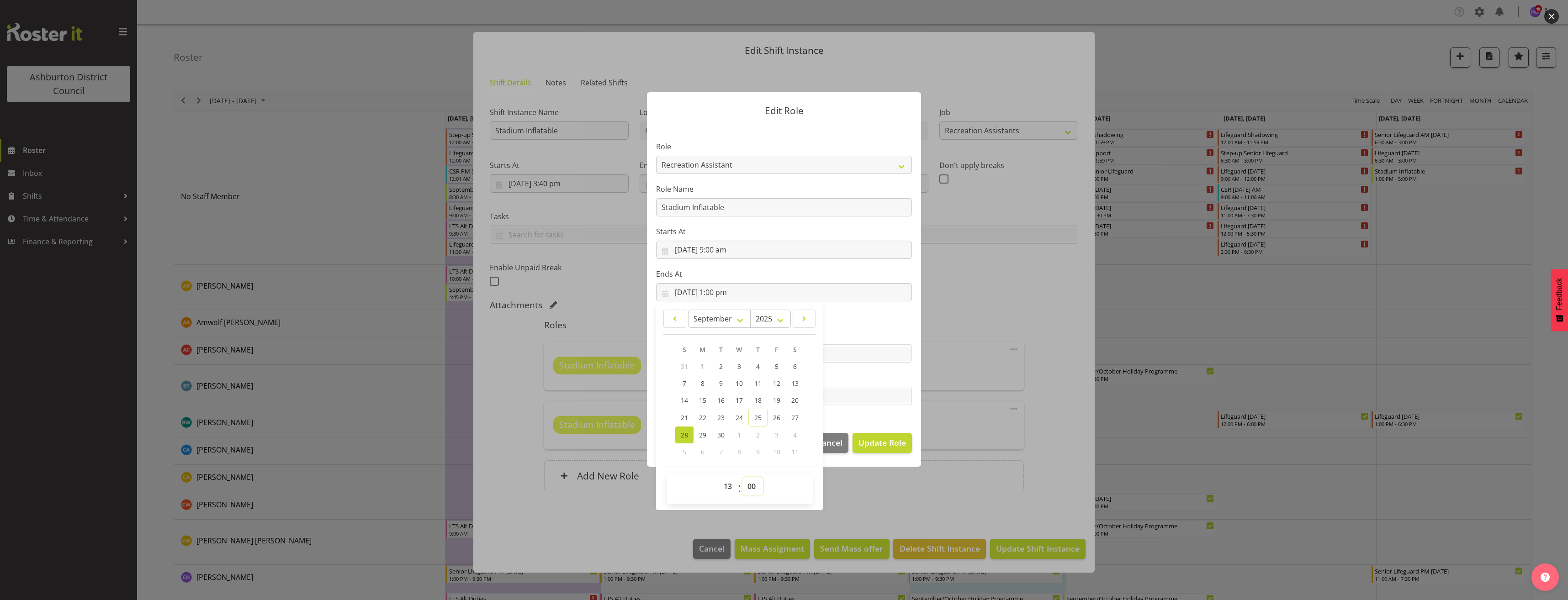
click at [748, 485] on select "00 01 02 03 04 05 06 07 08 09 10 11 12 13 14 15 16 17 18 19 20 21 22 23 24 25 2…" at bounding box center [753, 486] width 21 height 18
click at [726, 489] on select "00 01 02 03 04 05 06 07 08 09 10 11 12 13 14 15 16 17 18 19 20 21 22 23" at bounding box center [729, 486] width 21 height 18
select select "14"
click at [719, 477] on select "00 01 02 03 04 05 06 07 08 09 10 11 12 13 14 15 16 17 18 19 20 21 22 23" at bounding box center [729, 486] width 21 height 18
type input "[DATE] 2:00 pm"
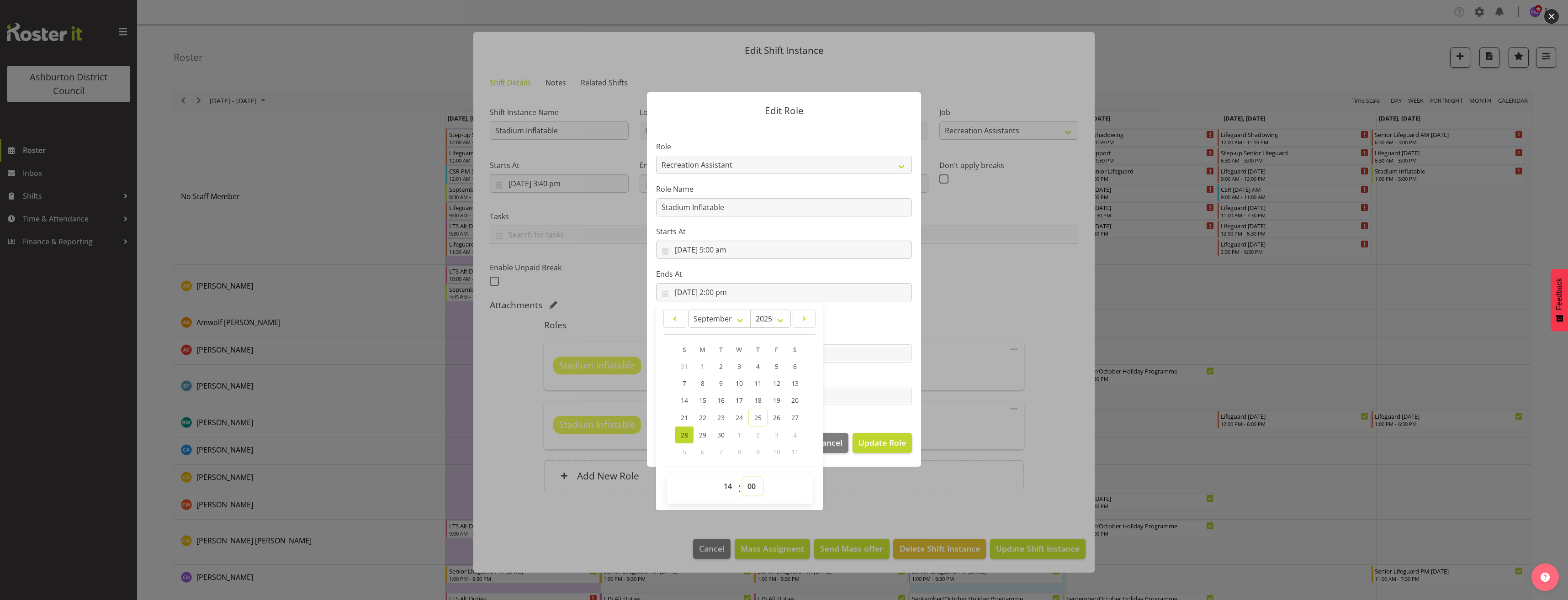
drag, startPoint x: 750, startPoint y: 487, endPoint x: 747, endPoint y: 480, distance: 7.6
click at [749, 484] on select "00 01 02 03 04 05 06 07 08 09 10 11 12 13 14 15 16 17 18 19 20 21 22 23 24 25 2…" at bounding box center [753, 486] width 21 height 18
select select "30"
type input "[DATE] 2:30 pm"
click at [880, 441] on span "Update Role" at bounding box center [882, 443] width 47 height 12
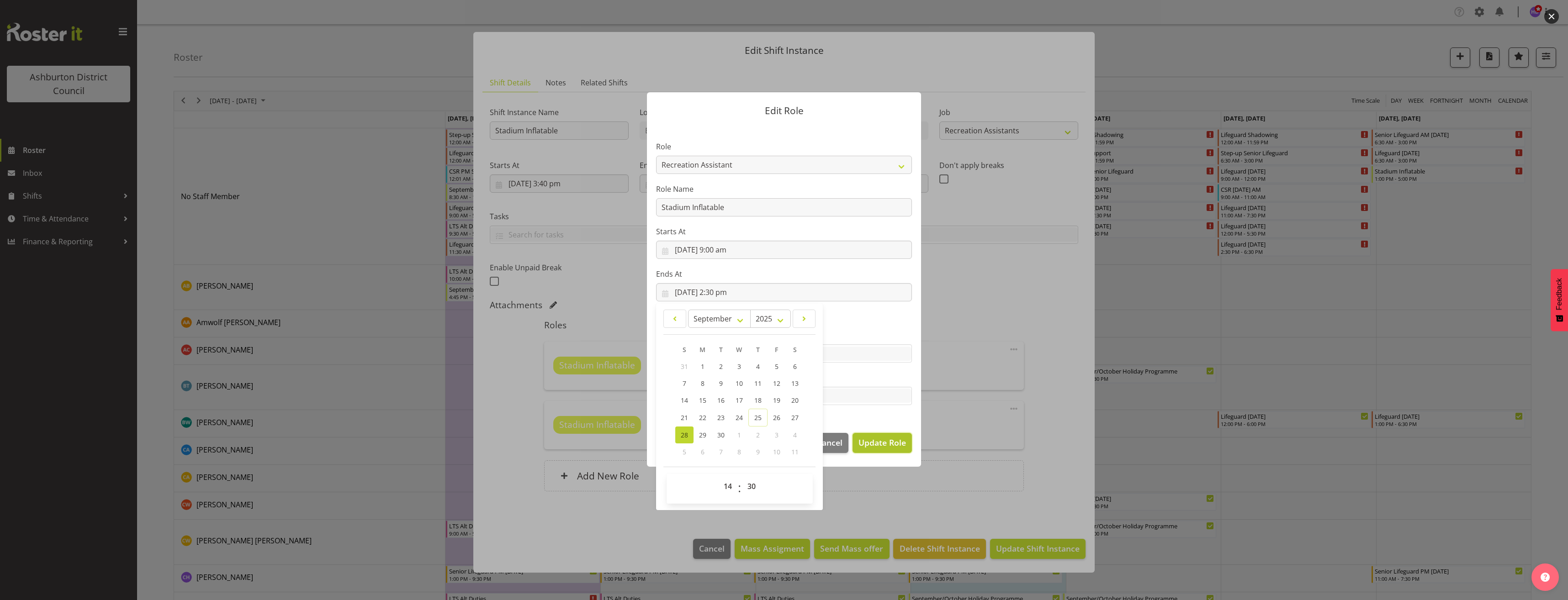
select select
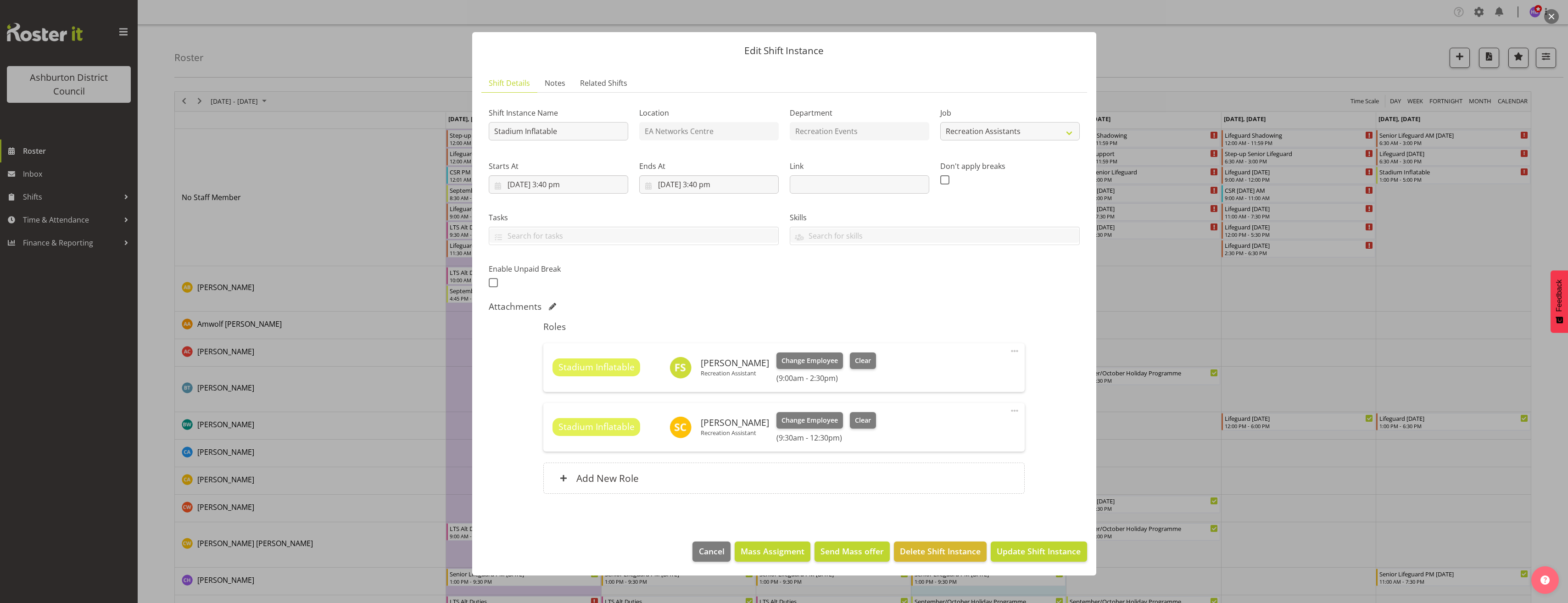
click at [1013, 406] on span at bounding box center [1015, 411] width 11 height 11
click at [984, 431] on link "Edit" at bounding box center [976, 431] width 88 height 17
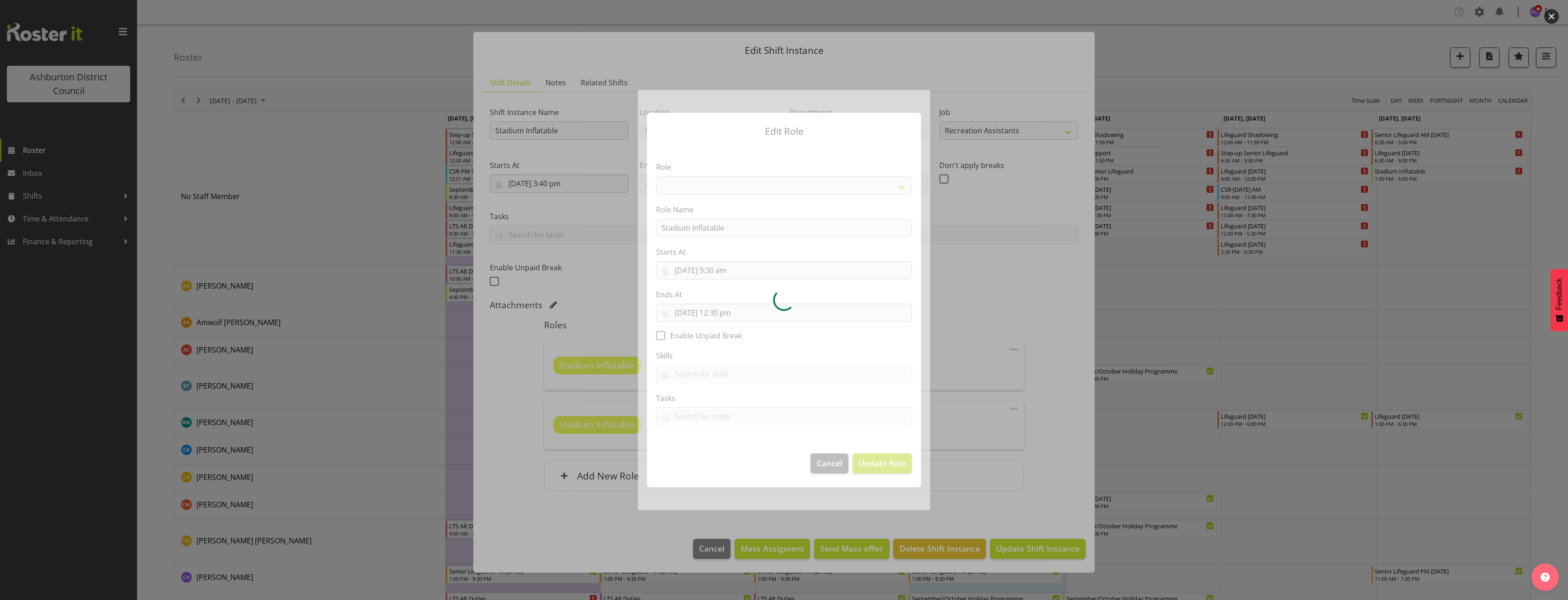
select select "84"
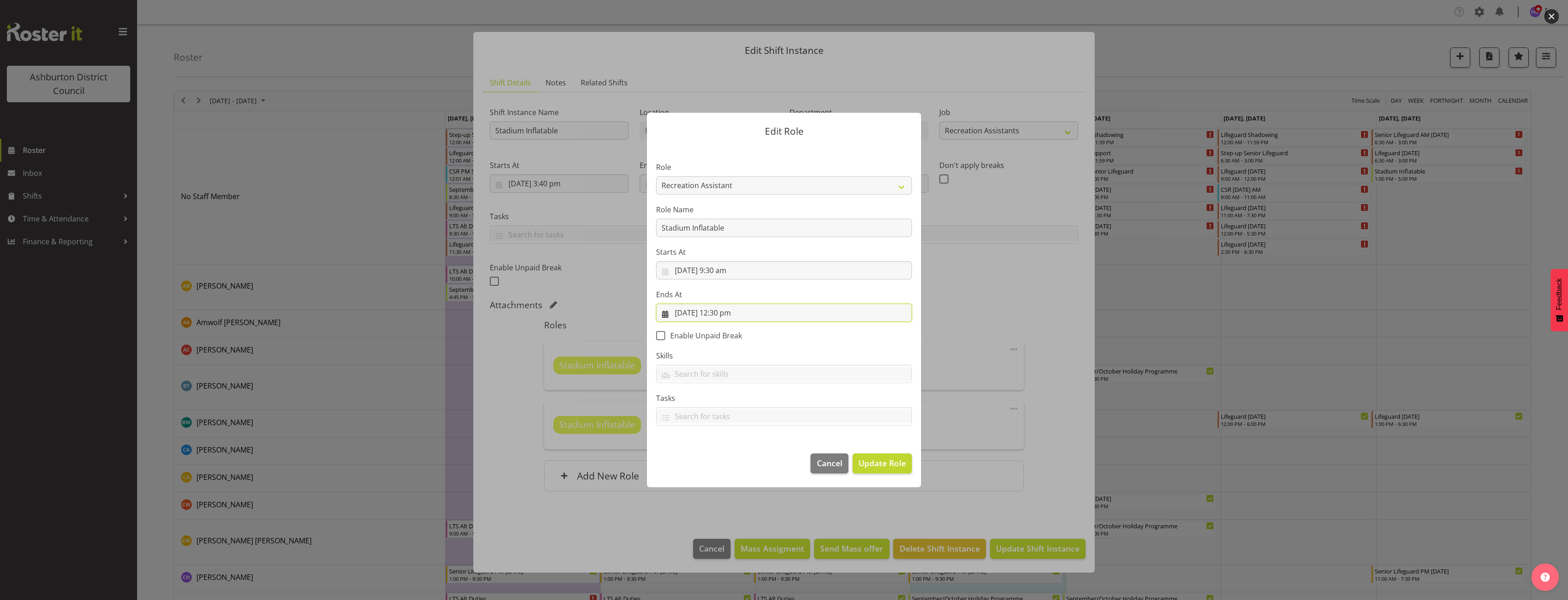
click at [724, 314] on input "[DATE] 12:30 pm" at bounding box center [784, 313] width 256 height 18
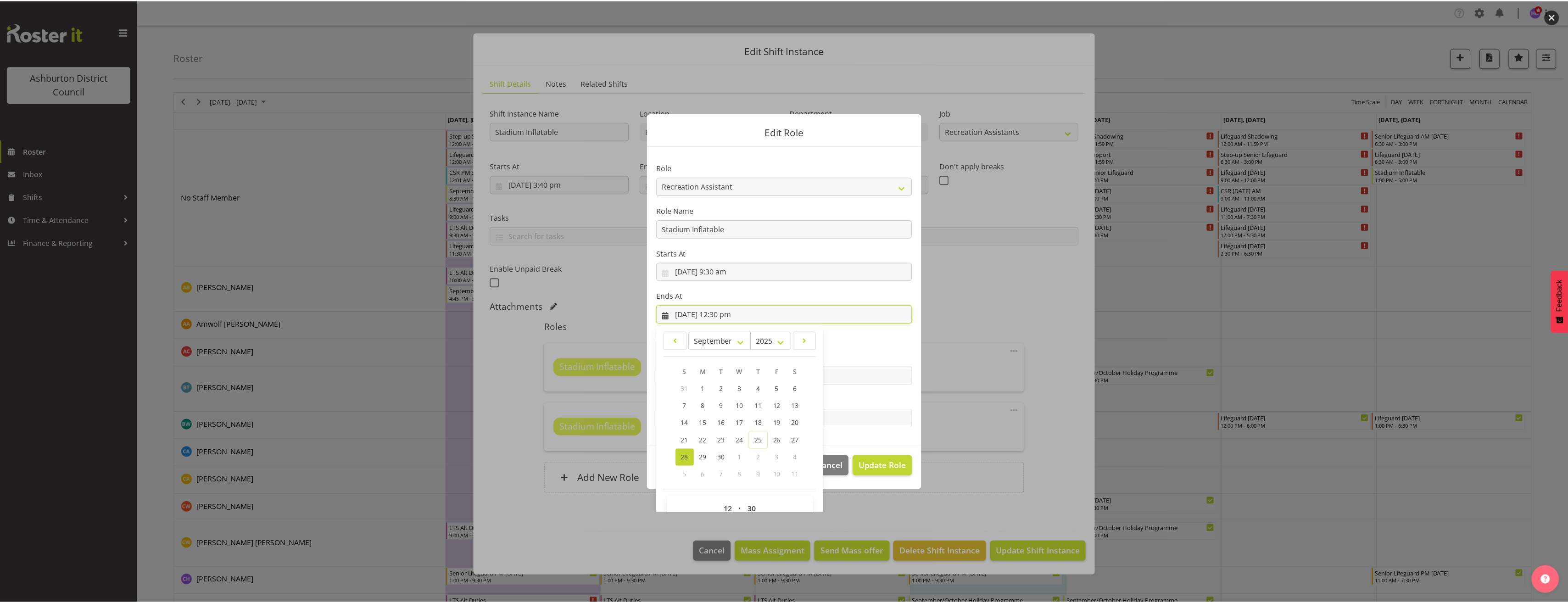
scroll to position [21, 0]
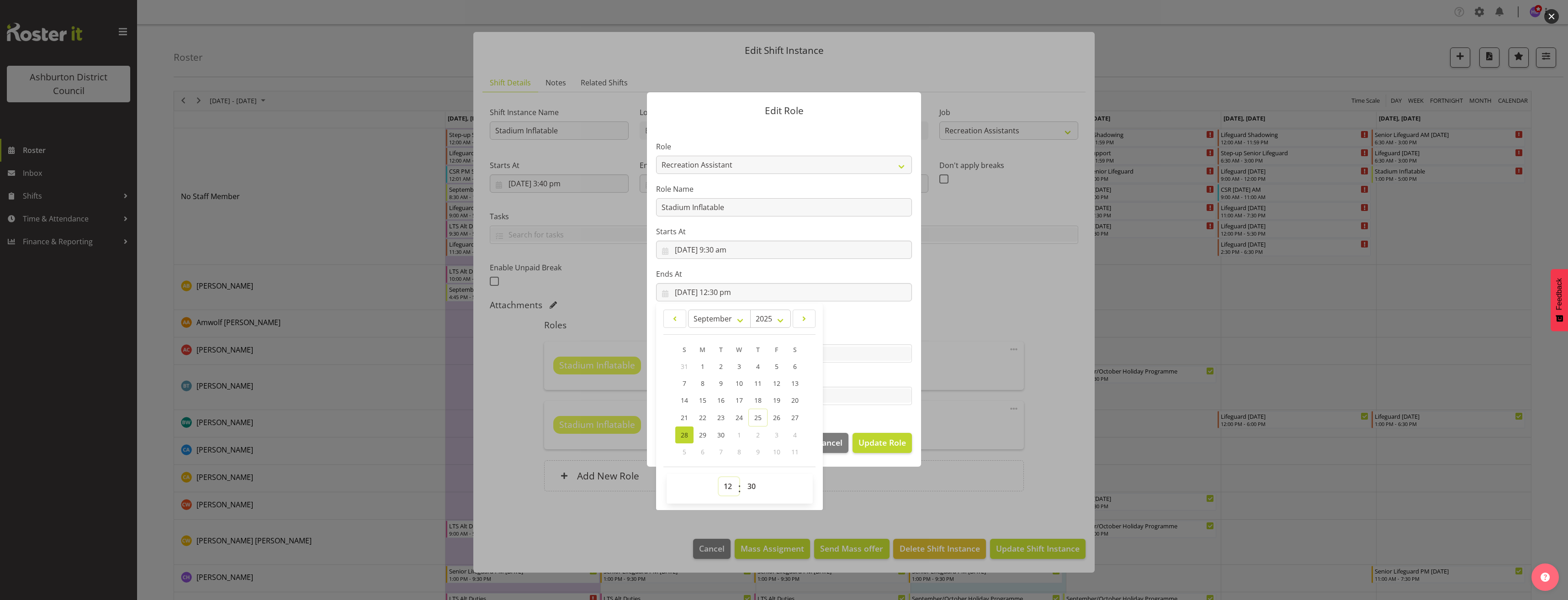
click at [721, 485] on select "00 01 02 03 04 05 06 07 08 09 10 11 12 13 14 15 16 17 18 19 20 21 22 23" at bounding box center [729, 486] width 21 height 18
click at [724, 482] on select "00 01 02 03 04 05 06 07 08 09 10 11 12 13 14 15 16 17 18 19 20 21 22 23" at bounding box center [729, 486] width 21 height 18
select select "14"
click at [719, 477] on select "00 01 02 03 04 05 06 07 08 09 10 11 12 13 14 15 16 17 18 19 20 21 22 23" at bounding box center [729, 486] width 21 height 18
type input "[DATE] 2:30 pm"
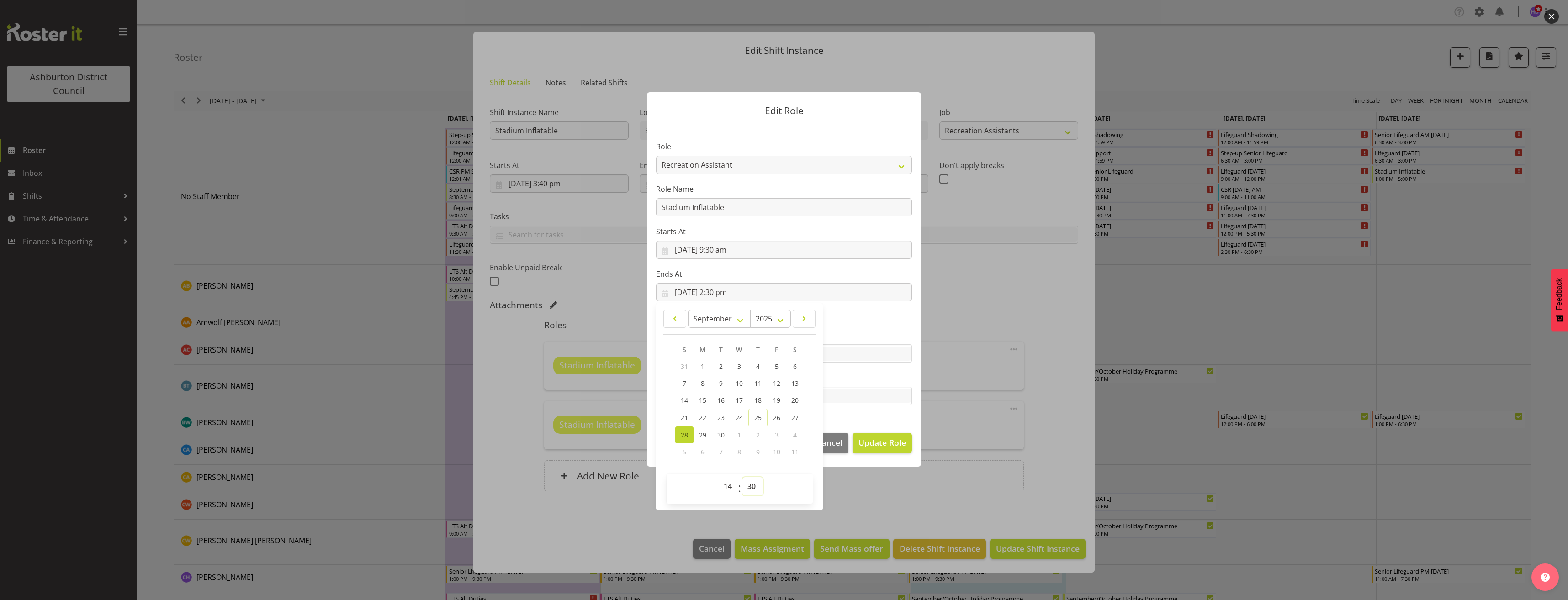
click at [747, 487] on select "00 01 02 03 04 05 06 07 08 09 10 11 12 13 14 15 16 17 18 19 20 21 22 23 24 25 2…" at bounding box center [753, 486] width 21 height 18
select select "45"
type input "[DATE] 2:45 pm"
drag, startPoint x: 889, startPoint y: 443, endPoint x: 919, endPoint y: 460, distance: 34.5
click at [889, 443] on span "Update Role" at bounding box center [882, 443] width 47 height 12
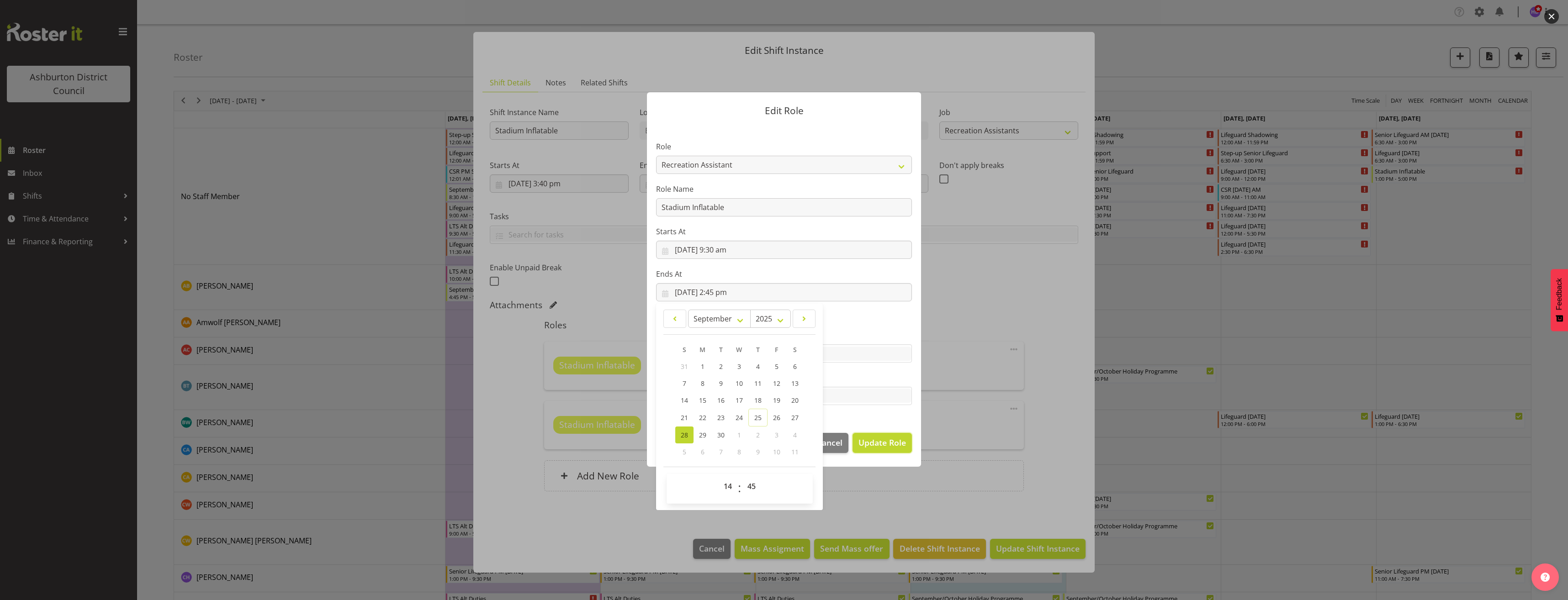
select select
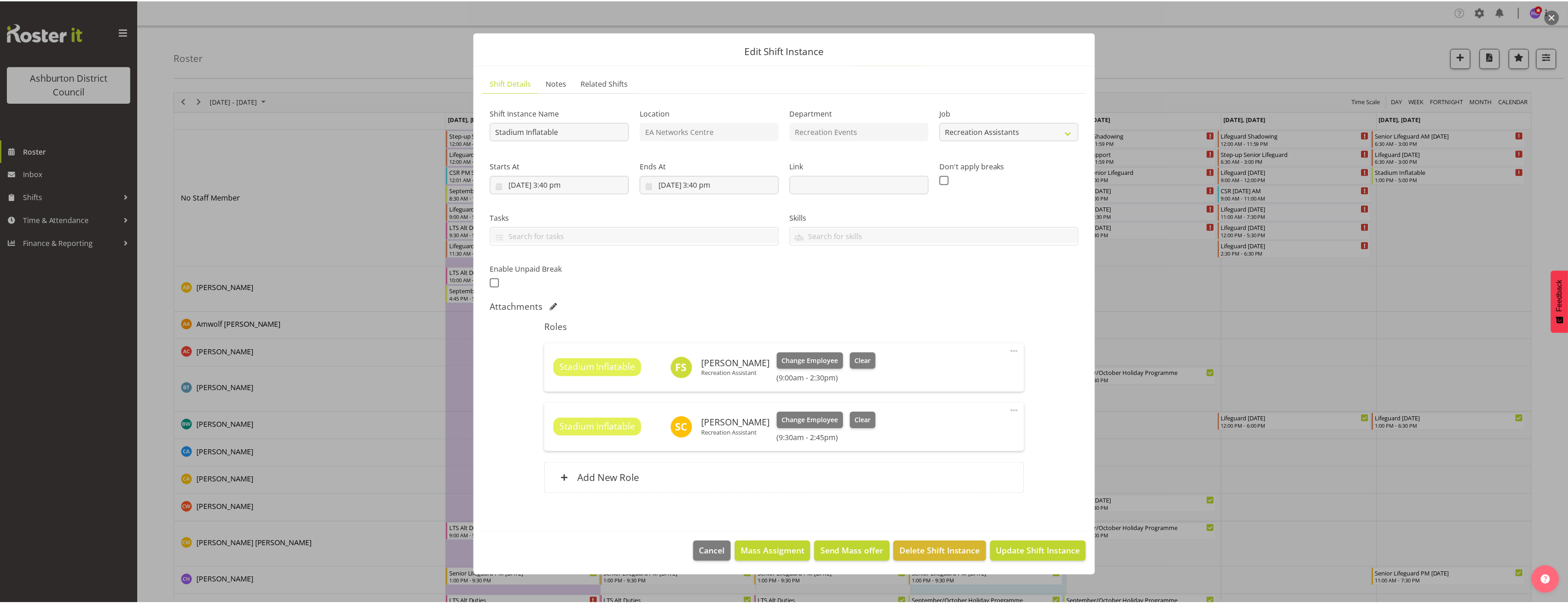
scroll to position [0, 0]
click at [1040, 562] on footer "Cancel Mass Assigment Send Mass offer Delete Shift Instance Update Shift Instan…" at bounding box center [784, 554] width 624 height 43
click at [1046, 552] on span "Update Shift Instance" at bounding box center [1038, 552] width 84 height 12
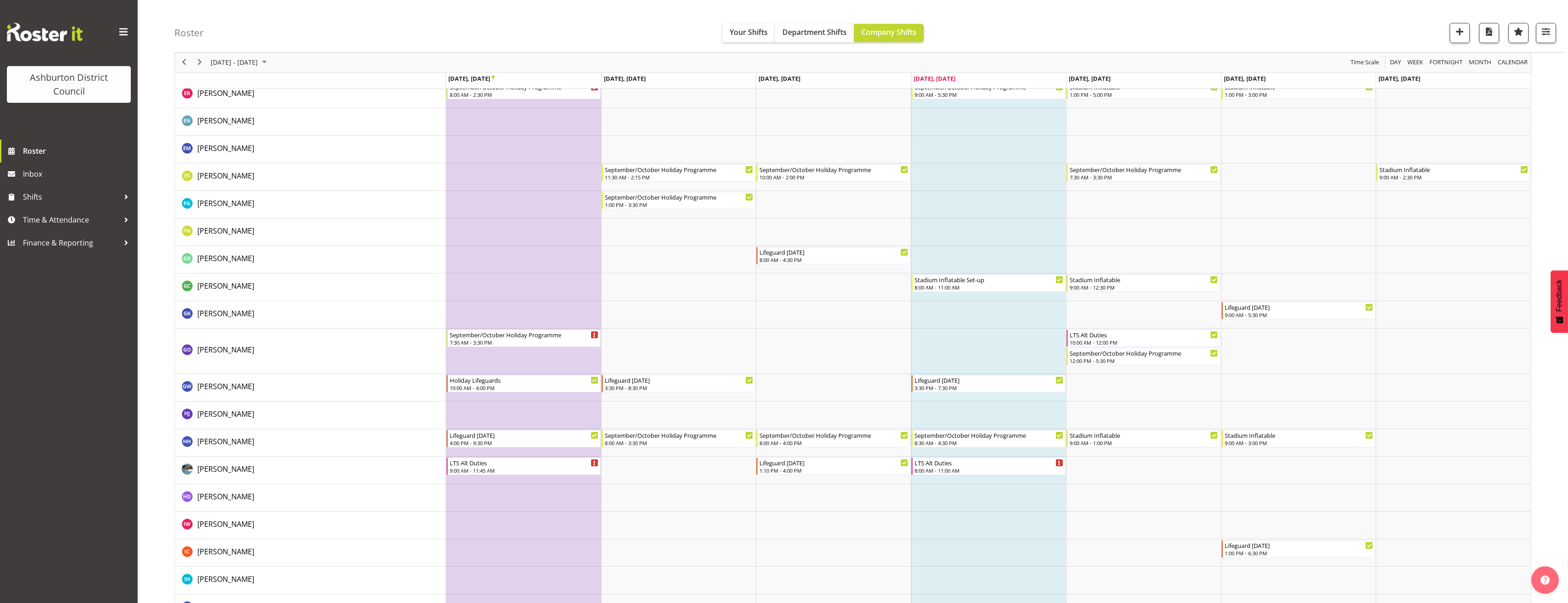
scroll to position [413, 0]
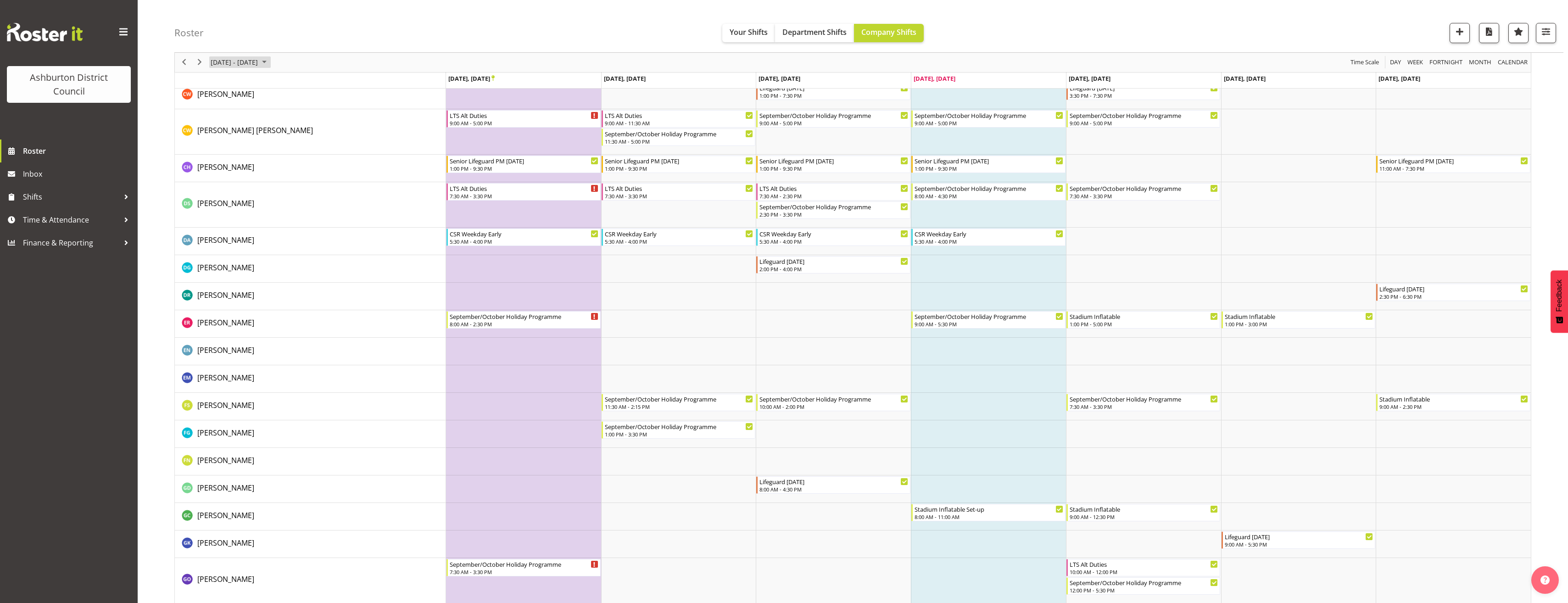
click at [257, 62] on span "[DATE] - [DATE]" at bounding box center [234, 62] width 49 height 12
click at [301, 200] on button "[DATE]" at bounding box center [300, 198] width 31 height 13
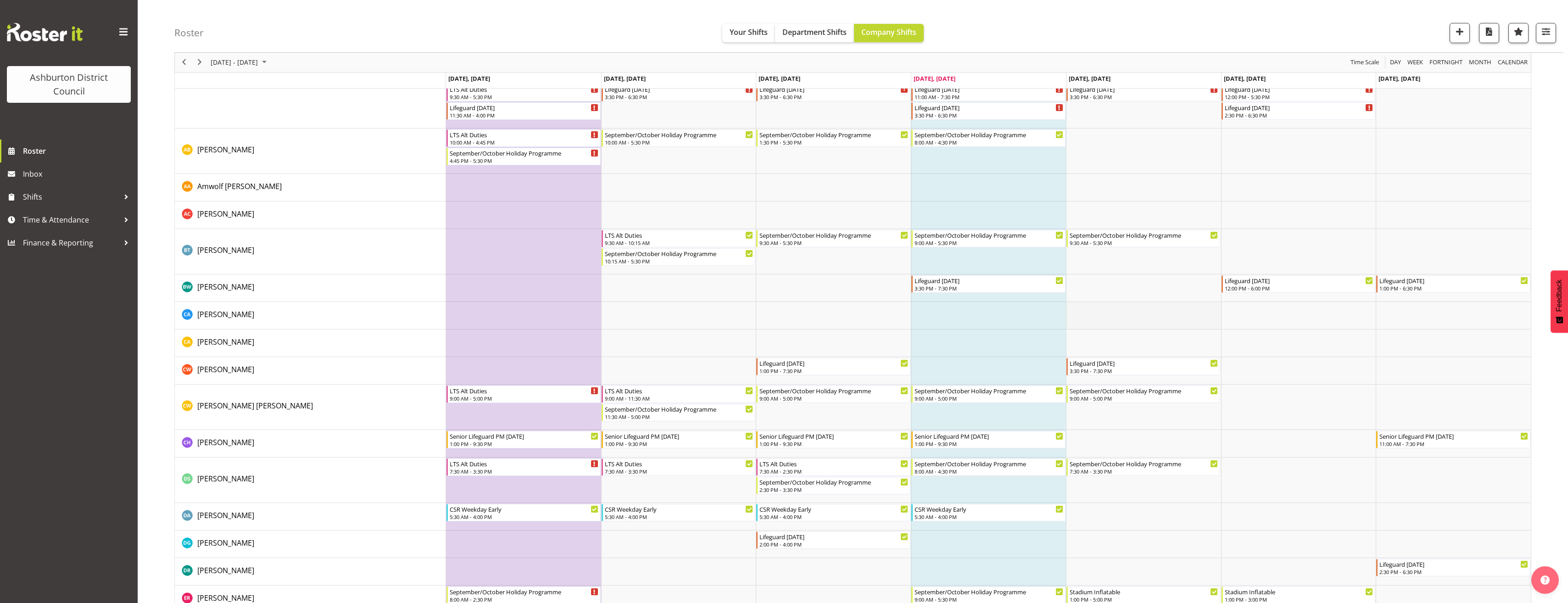
scroll to position [0, 0]
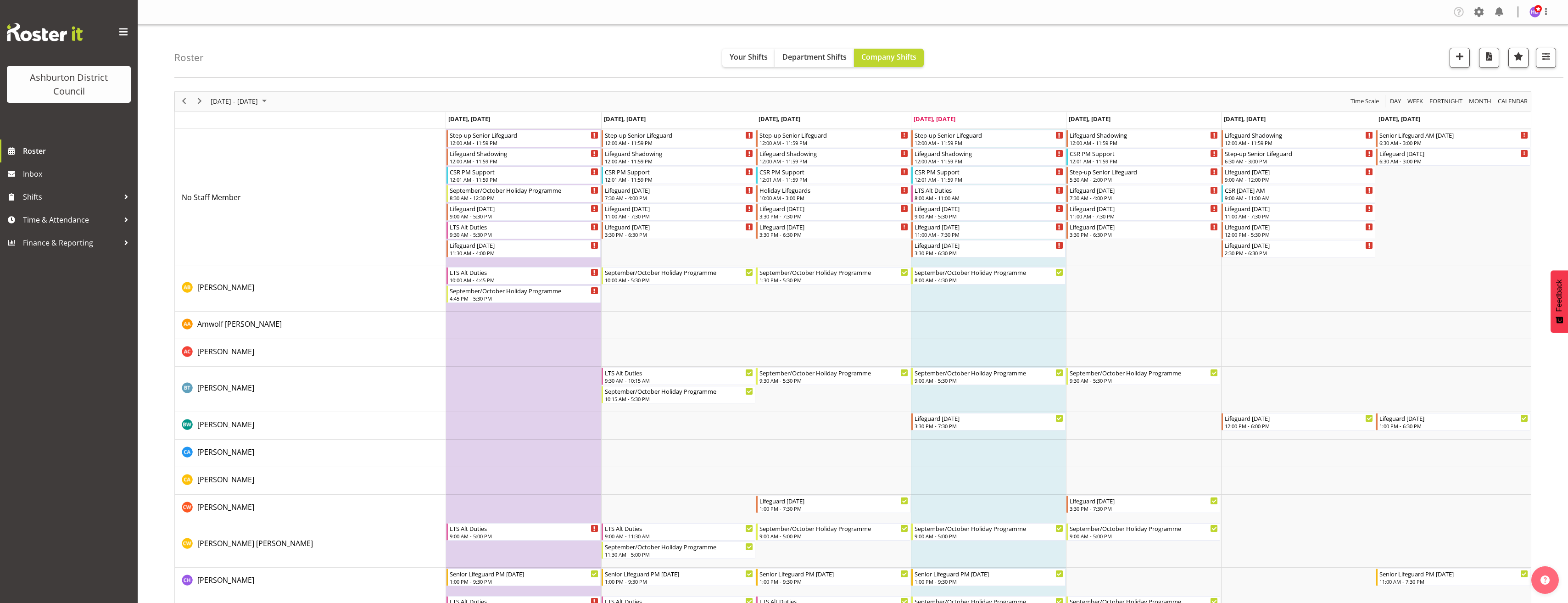
click at [679, 100] on div "[DATE] - [DATE] [DATE] Day Week Fortnight Month calendar Month Agenda Time Scale" at bounding box center [853, 102] width 1356 height 20
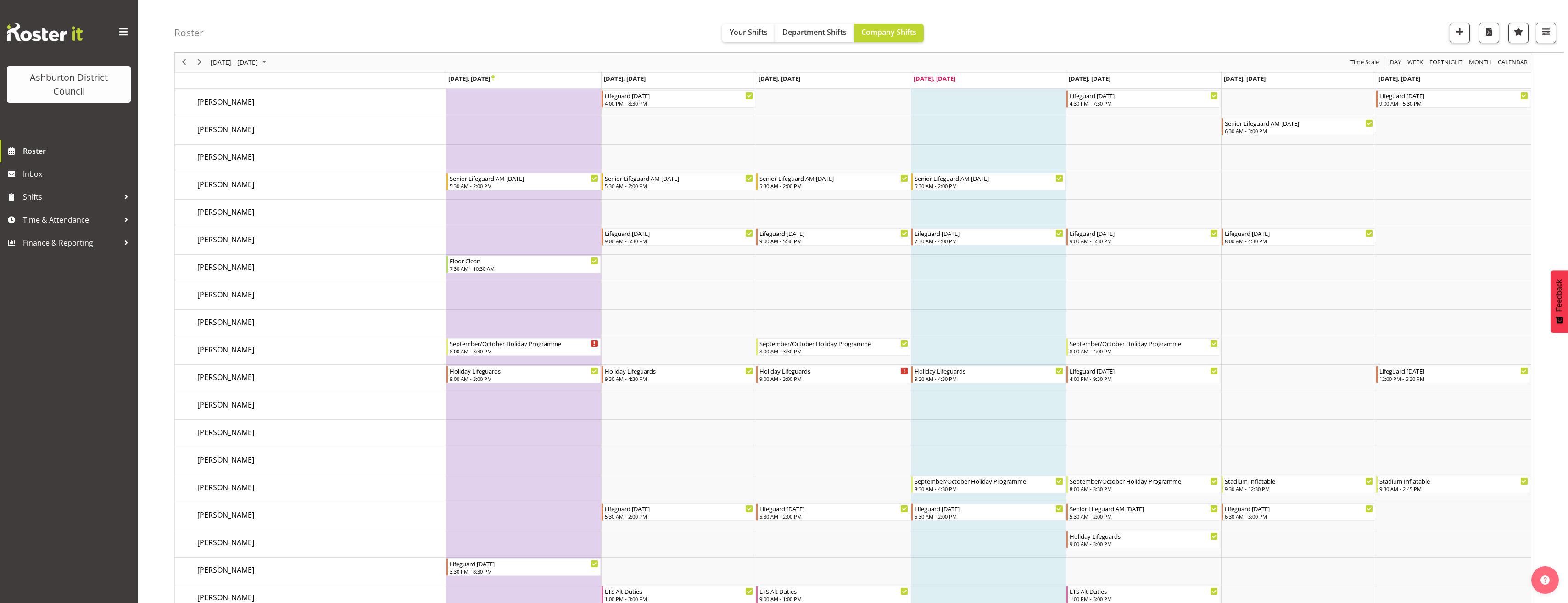
scroll to position [1744, 0]
